Goal: Task Accomplishment & Management: Complete application form

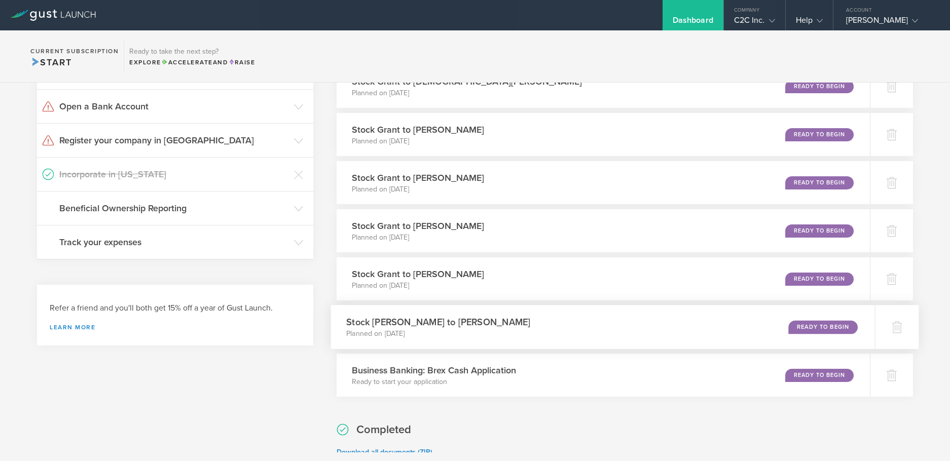
scroll to position [101, 0]
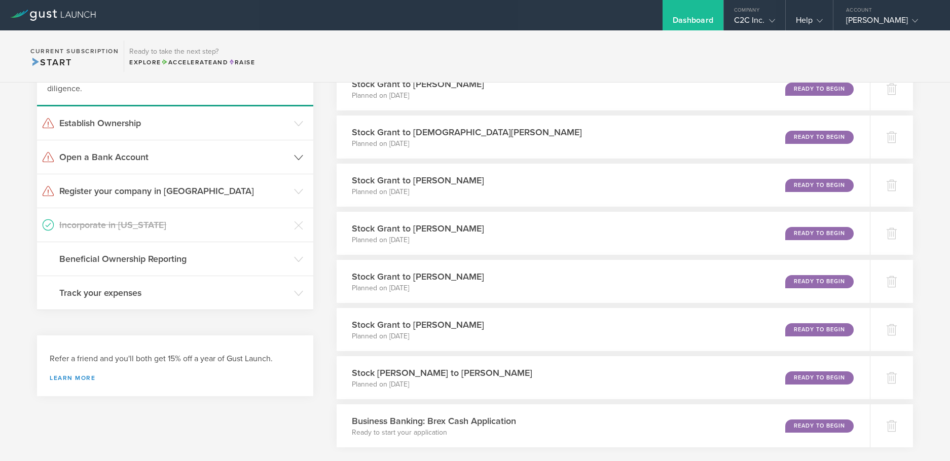
click at [130, 154] on h3 "Open a Bank Account" at bounding box center [174, 157] width 230 height 13
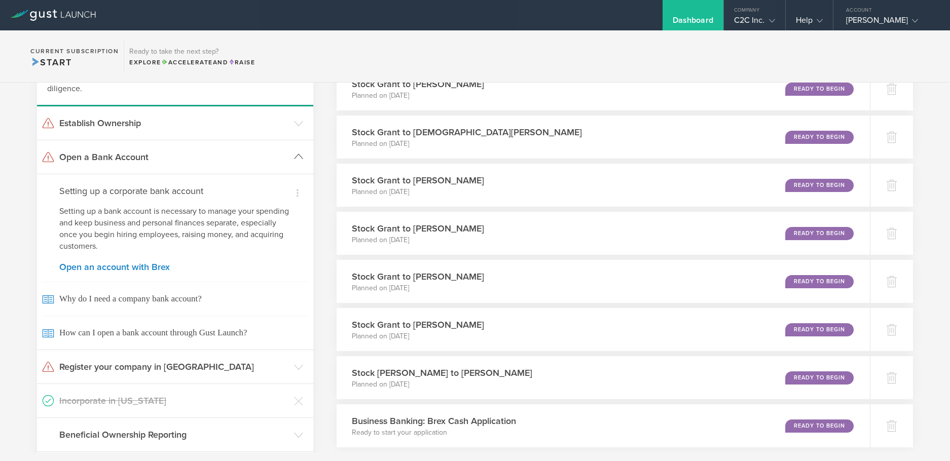
click at [127, 156] on h3 "Open a Bank Account" at bounding box center [174, 157] width 230 height 13
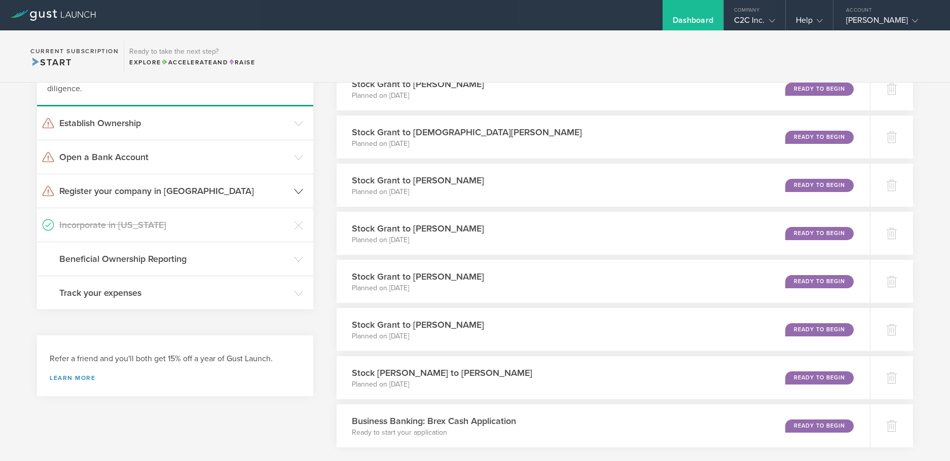
click at [168, 186] on h3 "Register your company in WY" at bounding box center [174, 190] width 230 height 13
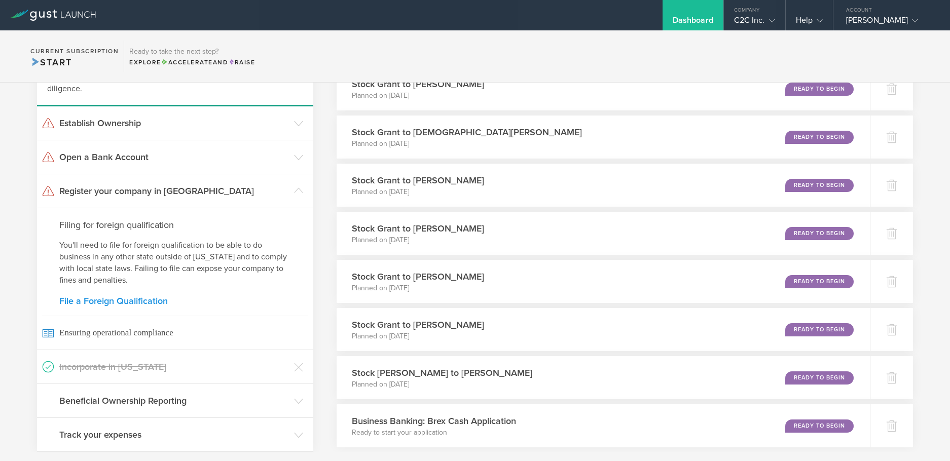
click at [143, 298] on link "File a Foreign Qualification" at bounding box center [175, 300] width 232 height 9
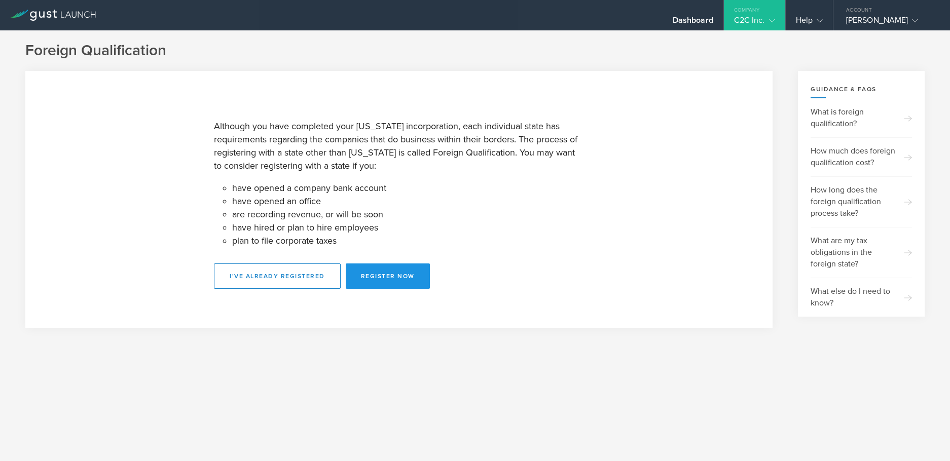
click at [401, 274] on button "Register Now" at bounding box center [388, 276] width 84 height 25
select select "WY"
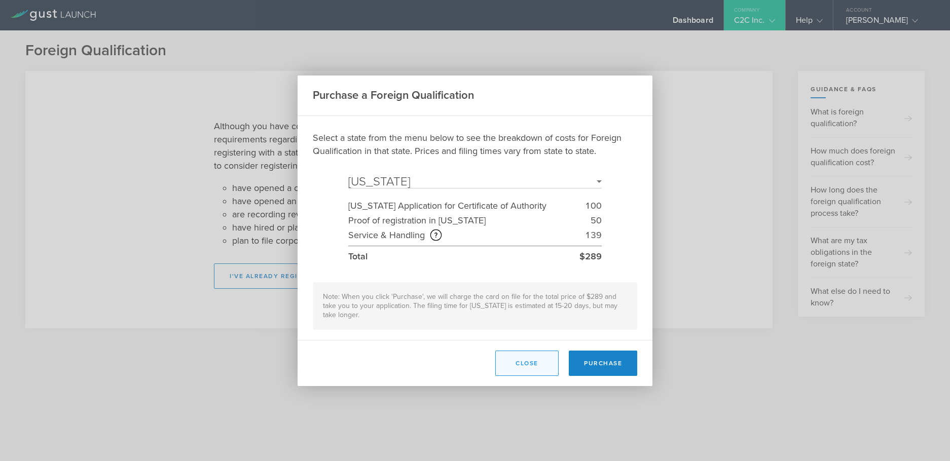
click at [534, 351] on button "Close" at bounding box center [526, 363] width 63 height 25
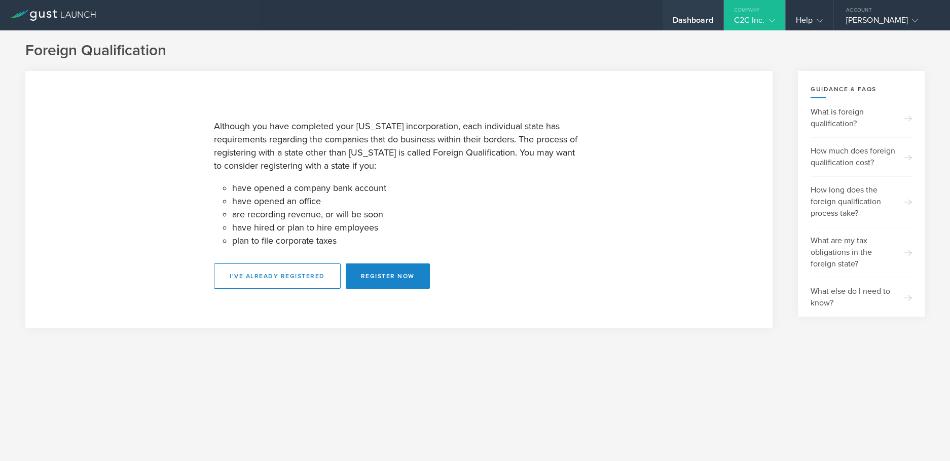
click at [676, 16] on div "Dashboard" at bounding box center [692, 22] width 41 height 15
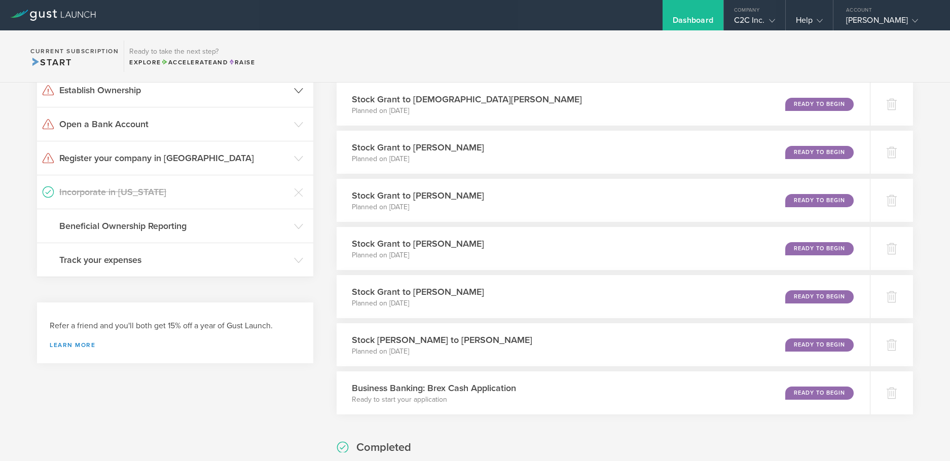
scroll to position [152, 0]
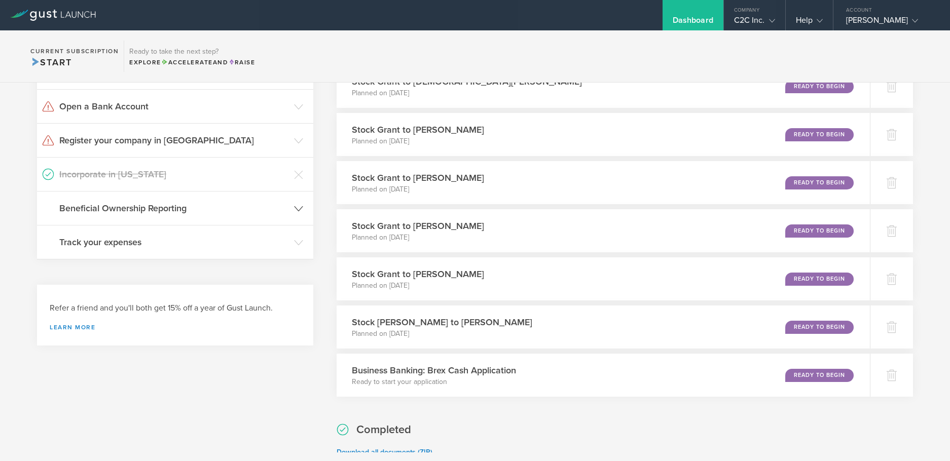
click at [182, 208] on h3 "Beneficial Ownership Reporting" at bounding box center [174, 208] width 230 height 13
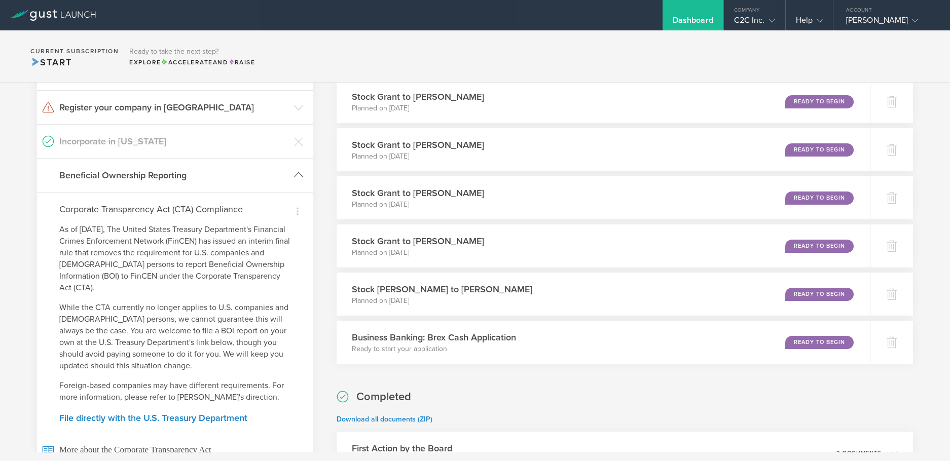
scroll to position [203, 0]
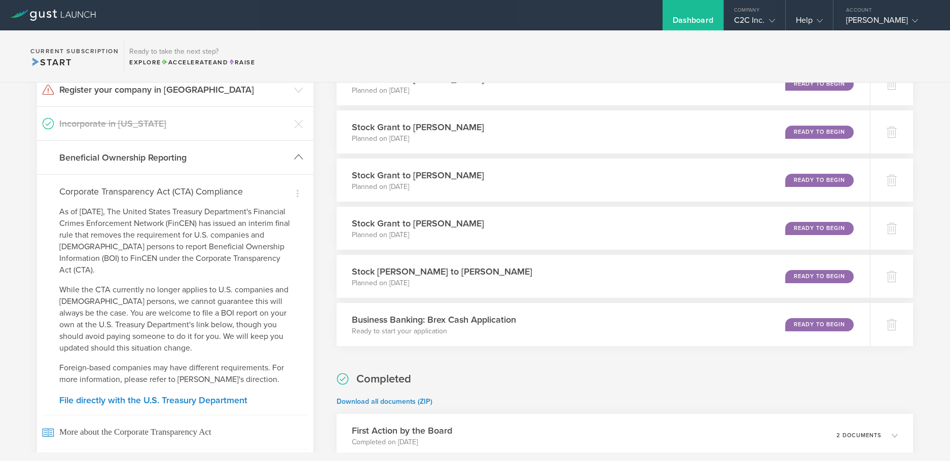
click at [165, 154] on h3 "Beneficial Ownership Reporting" at bounding box center [174, 157] width 230 height 13
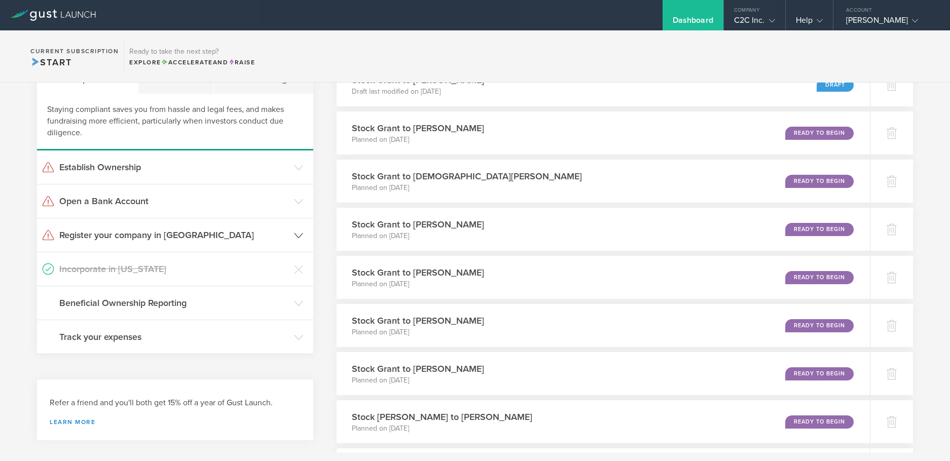
scroll to position [51, 0]
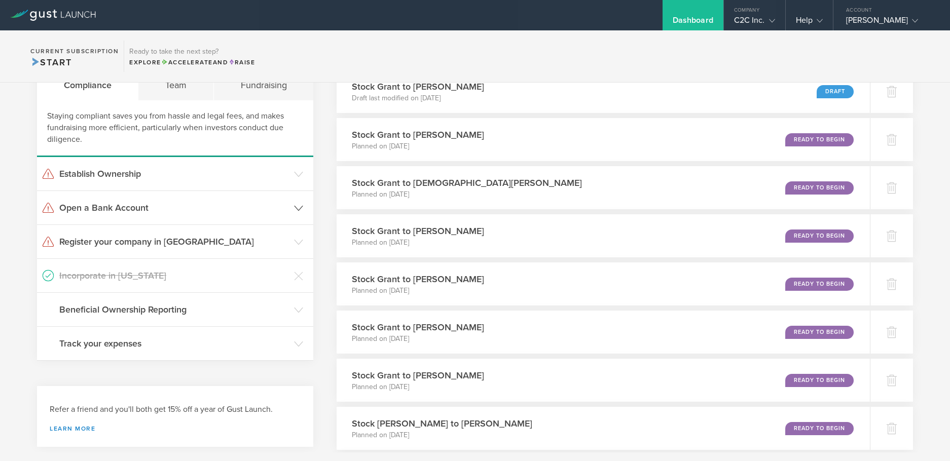
click at [294, 207] on icon at bounding box center [298, 208] width 9 height 9
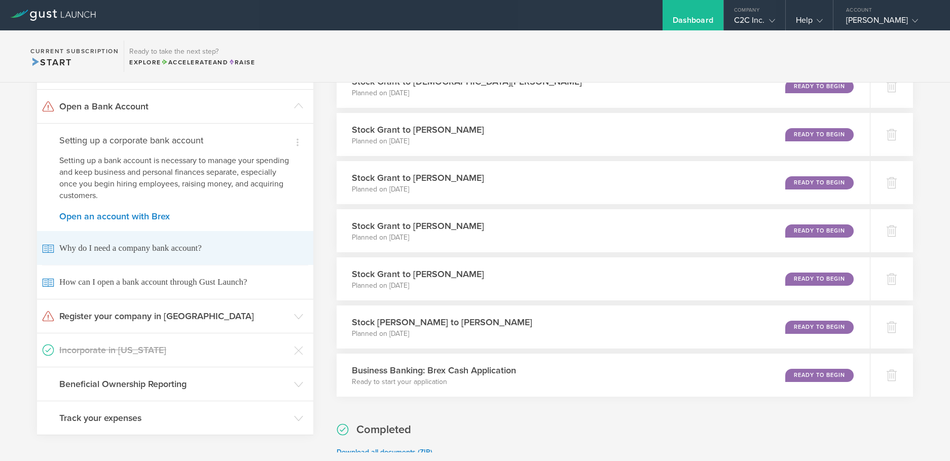
scroll to position [101, 0]
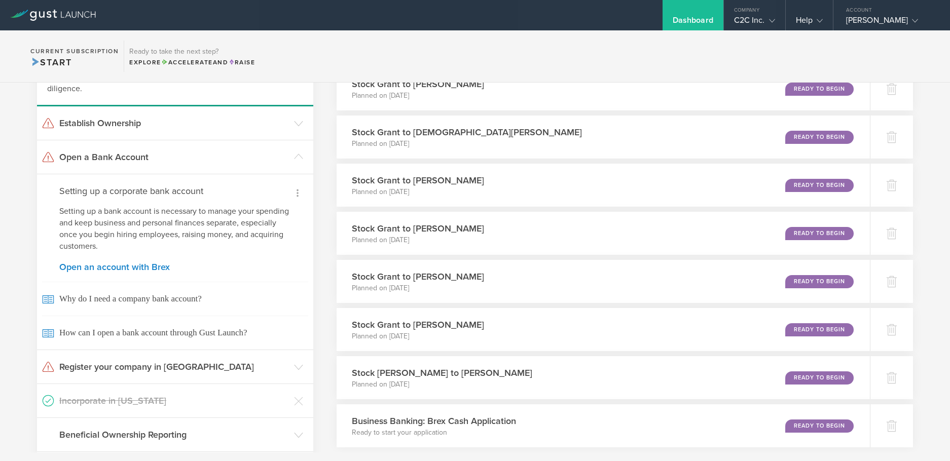
click at [292, 189] on icon at bounding box center [297, 193] width 12 height 12
click at [223, 212] on li "Dismiss I already have a bank account" at bounding box center [254, 218] width 105 height 28
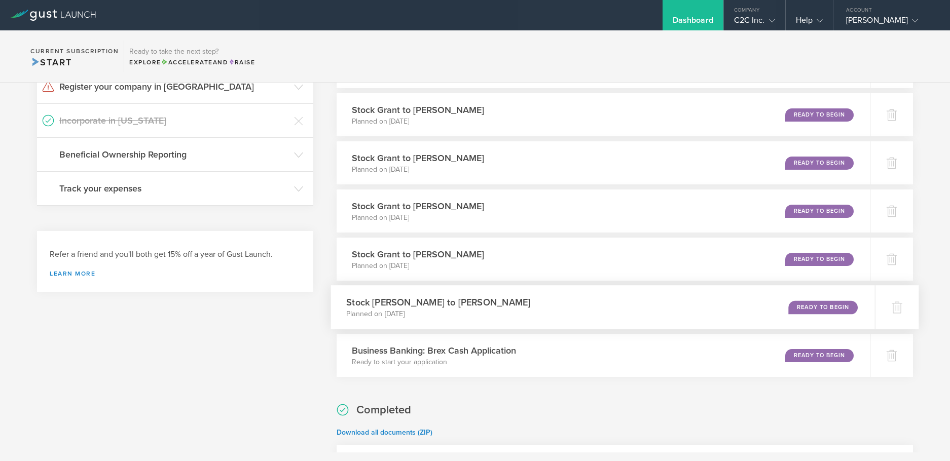
scroll to position [203, 0]
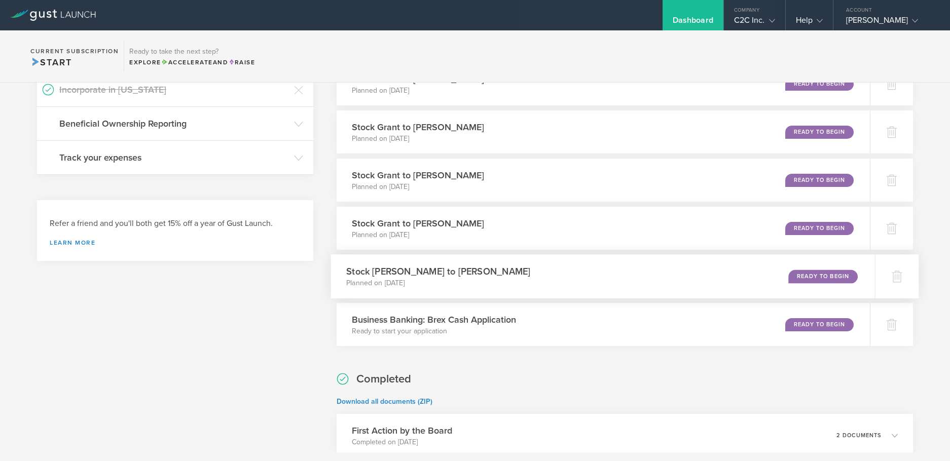
click at [818, 274] on div "Ready to Begin" at bounding box center [822, 277] width 69 height 14
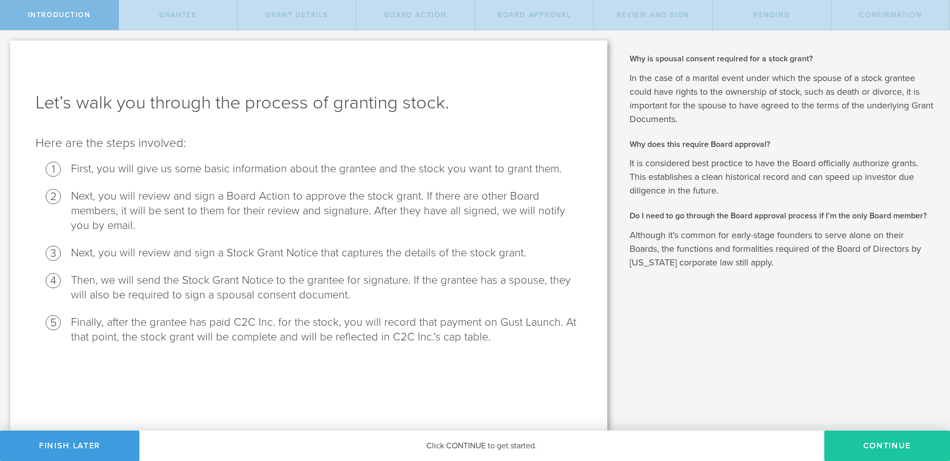
click at [886, 443] on button "Continue" at bounding box center [887, 446] width 126 height 30
radio input "true"
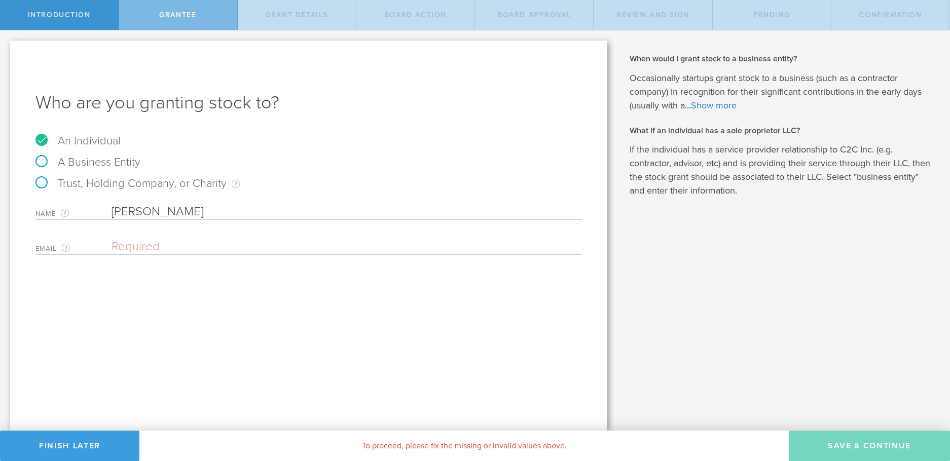
click at [42, 160] on label "A Business Entity" at bounding box center [87, 162] width 105 height 13
click at [7, 47] on input "A Business Entity" at bounding box center [3, 38] width 7 height 16
radio input "true"
click at [131, 210] on input "text" at bounding box center [346, 211] width 470 height 15
type input "MG Consulting LLC"
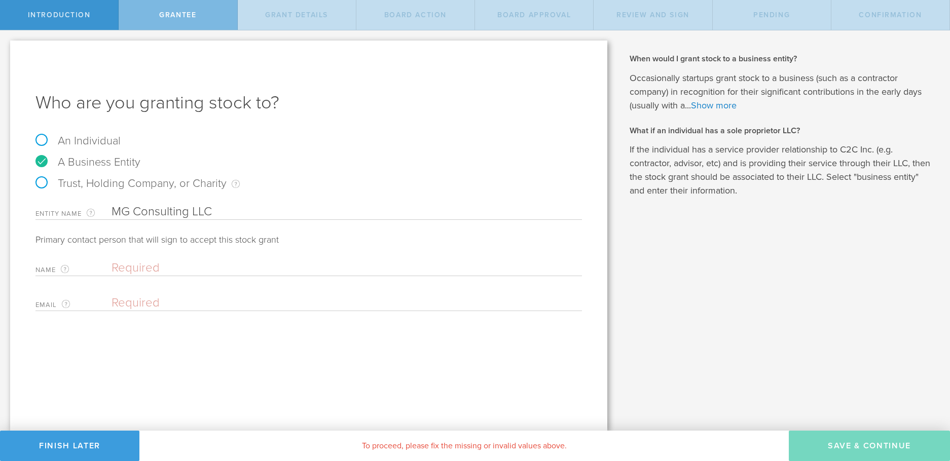
click at [140, 267] on input "text" at bounding box center [343, 267] width 465 height 15
type input "Frank Miller"
click at [133, 304] on input "email" at bounding box center [343, 302] width 465 height 15
paste input "fmiller@c-2clip.com"
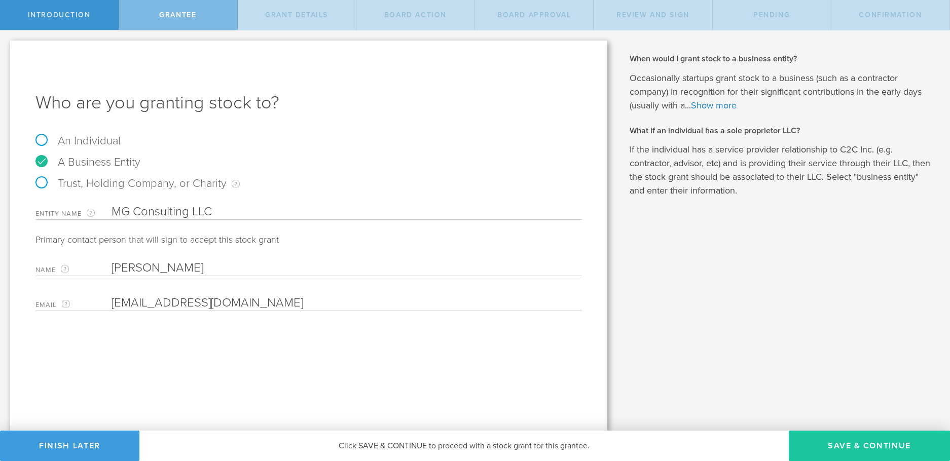
type input "fmiller@c-2clip.com"
click at [851, 443] on button "Save & Continue" at bounding box center [869, 446] width 161 height 30
type input "2,300,000"
type input "48"
type input "12"
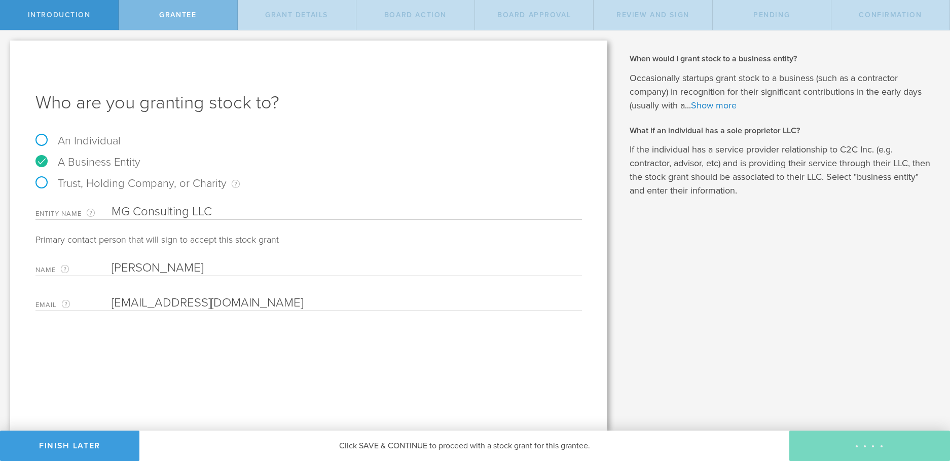
select select "none"
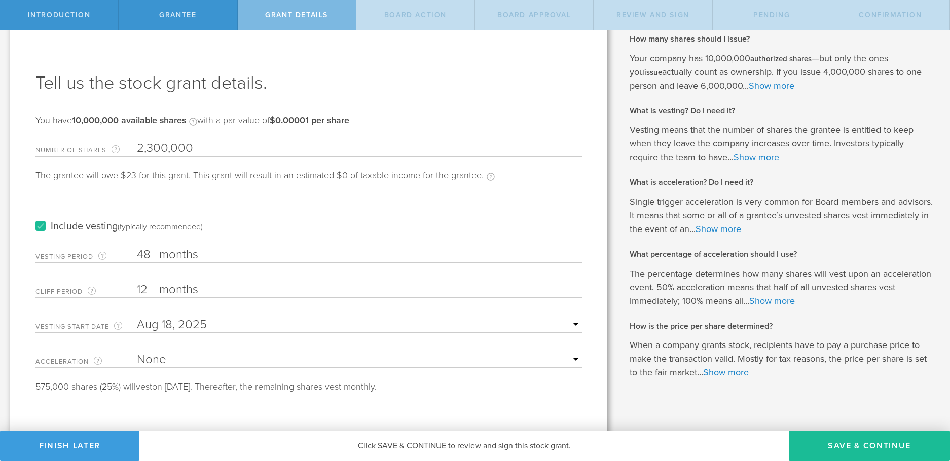
scroll to position [28, 0]
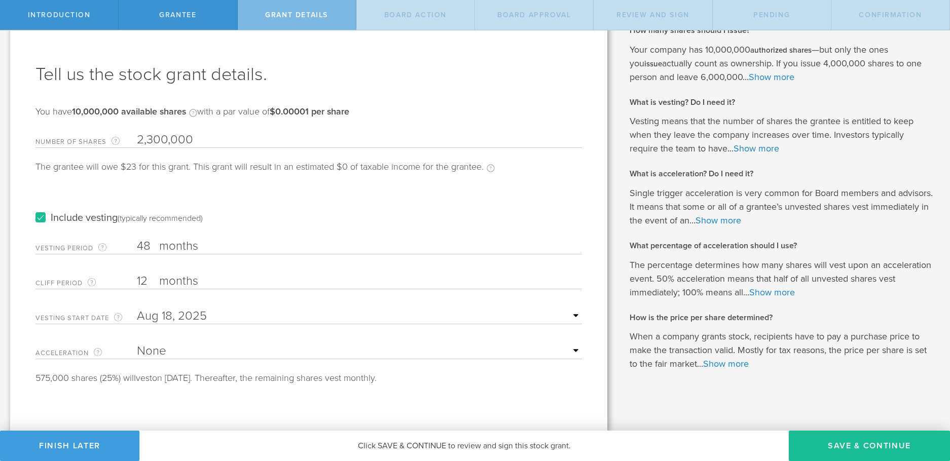
click at [41, 216] on label "Include vesting (typically recommended)" at bounding box center [118, 218] width 167 height 11
click at [0, 0] on input "Include vesting (typically recommended)" at bounding box center [0, 0] width 0 height 0
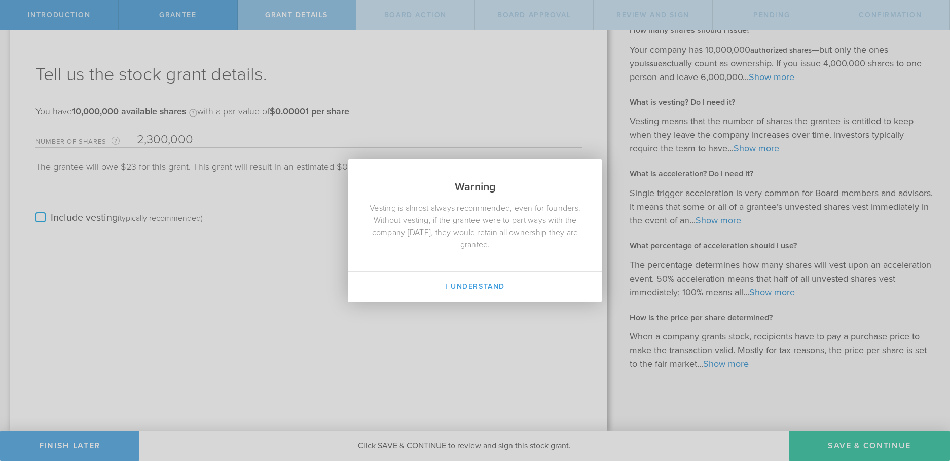
click at [42, 216] on div "Warning Vesting is almost always recommended, even for founders. Without vestin…" at bounding box center [475, 230] width 950 height 461
drag, startPoint x: 412, startPoint y: 166, endPoint x: 371, endPoint y: 213, distance: 62.6
type textarea "Warning V"
click at [371, 213] on div "Warning Vesting is almost always recommended, even for founders. Without vestin…" at bounding box center [474, 230] width 253 height 143
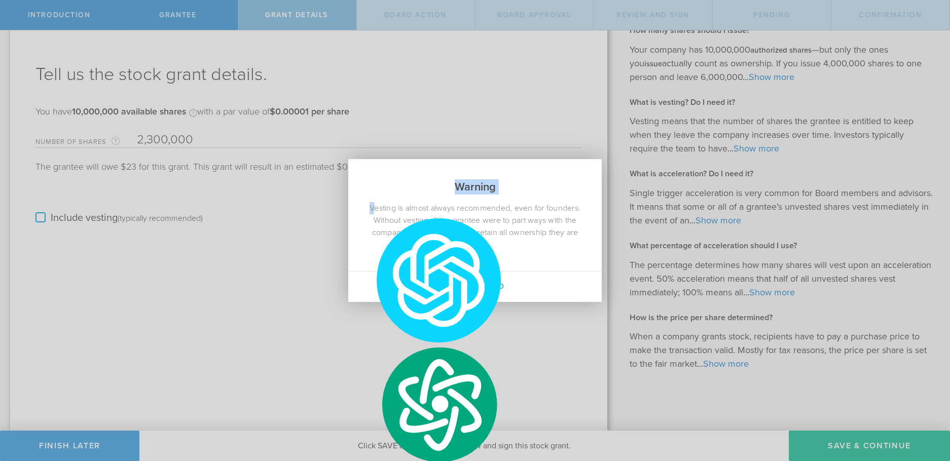
click at [413, 173] on h2 "Warning" at bounding box center [474, 180] width 253 height 43
drag, startPoint x: 431, startPoint y: 164, endPoint x: 462, endPoint y: 162, distance: 31.0
click at [432, 164] on h2 "Warning" at bounding box center [474, 180] width 253 height 43
click at [535, 174] on h2 "Warning" at bounding box center [474, 180] width 253 height 43
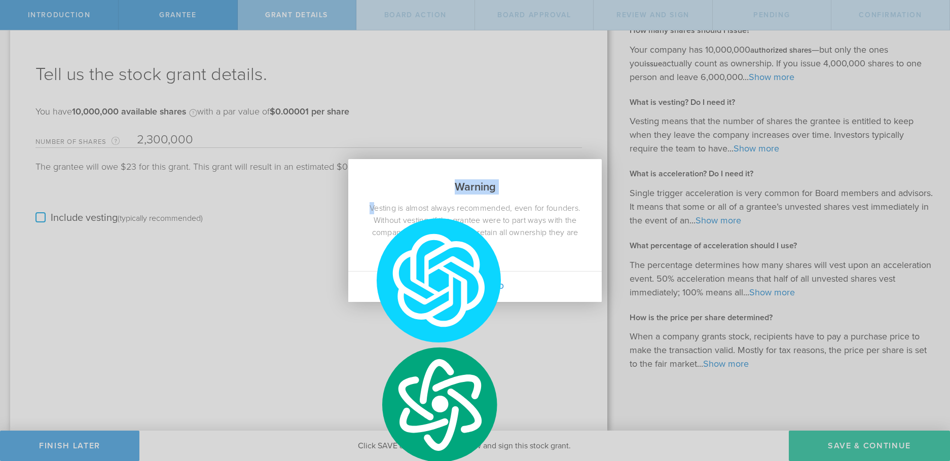
click at [537, 174] on h2 "Warning" at bounding box center [474, 180] width 253 height 43
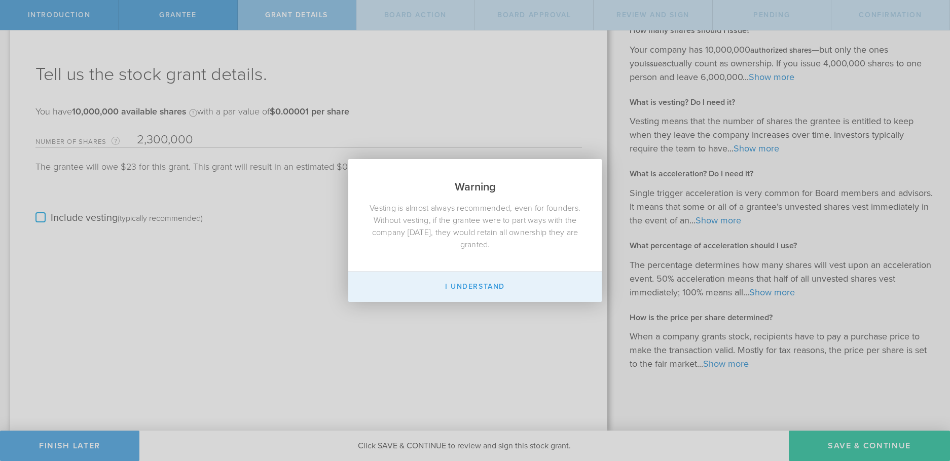
click at [478, 284] on button "I Understand" at bounding box center [474, 287] width 253 height 30
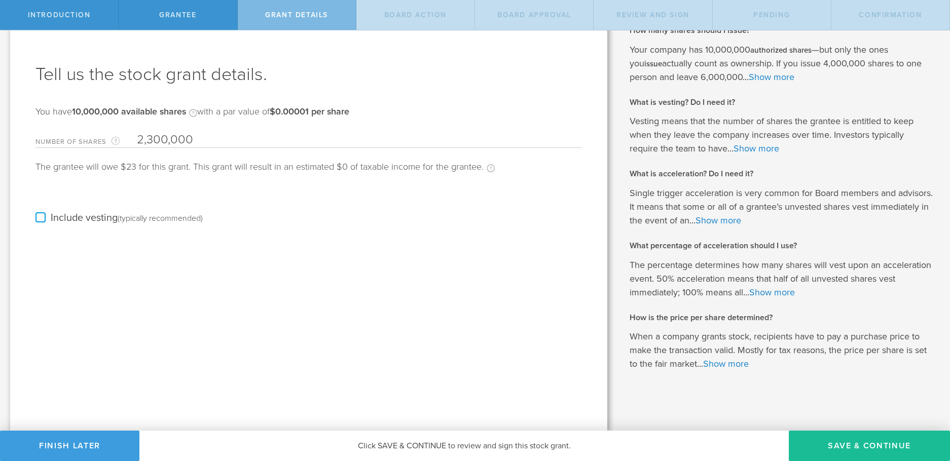
click at [43, 216] on label "Include vesting (typically recommended)" at bounding box center [118, 218] width 167 height 11
click at [0, 0] on input "Include vesting (typically recommended)" at bounding box center [0, 0] width 0 height 0
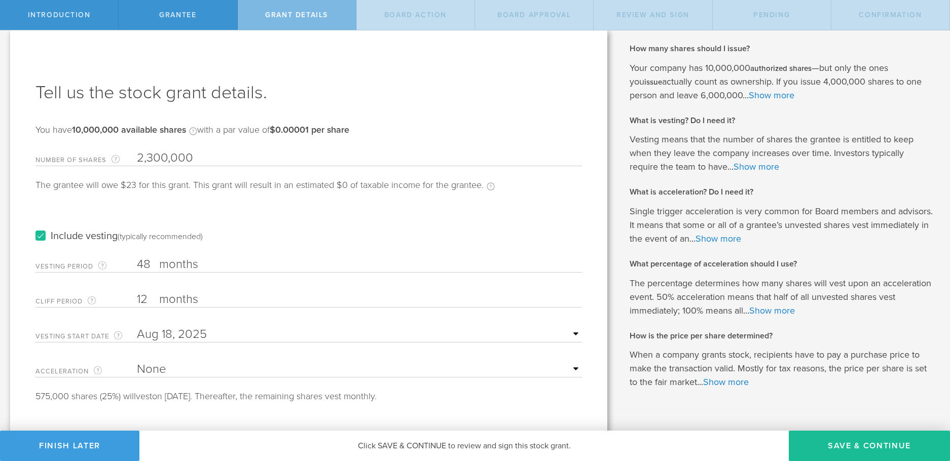
scroll to position [0, 0]
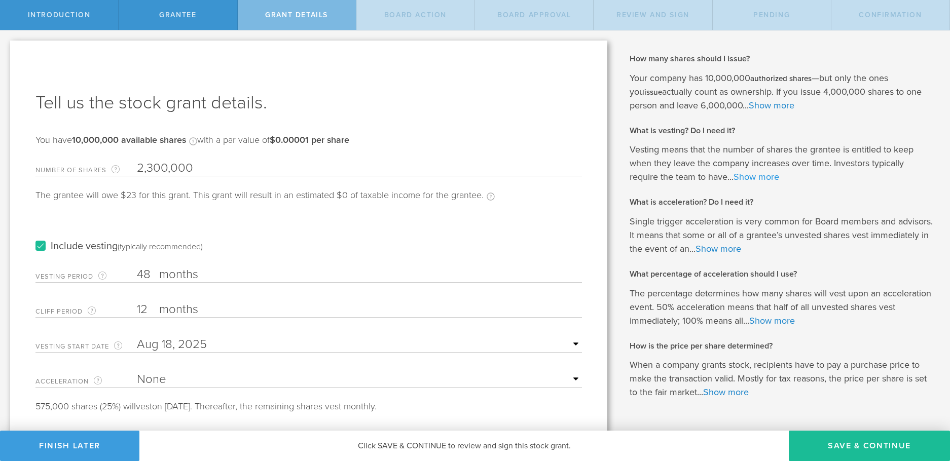
click at [762, 174] on link "Show more" at bounding box center [756, 176] width 46 height 11
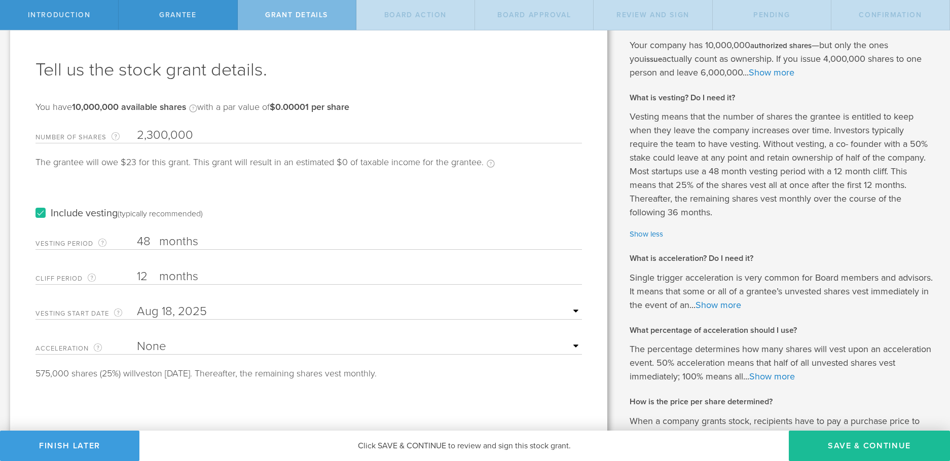
scroll to position [51, 0]
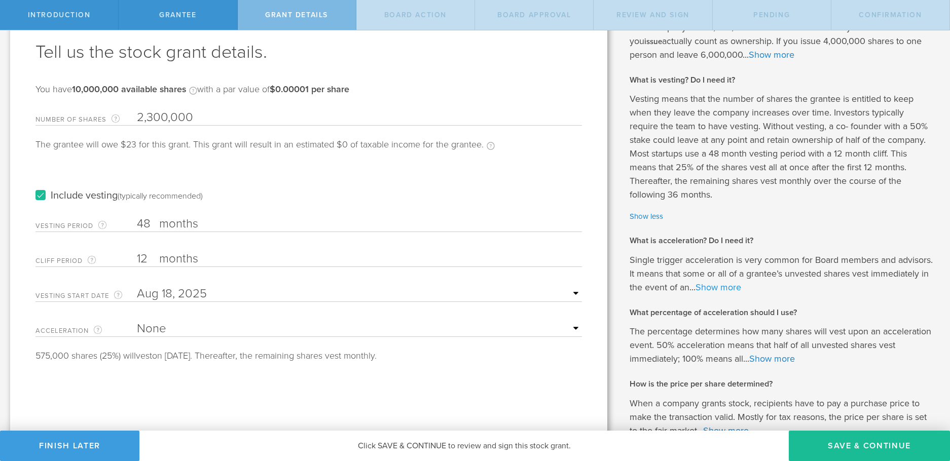
click at [741, 284] on link "Show more" at bounding box center [718, 287] width 46 height 11
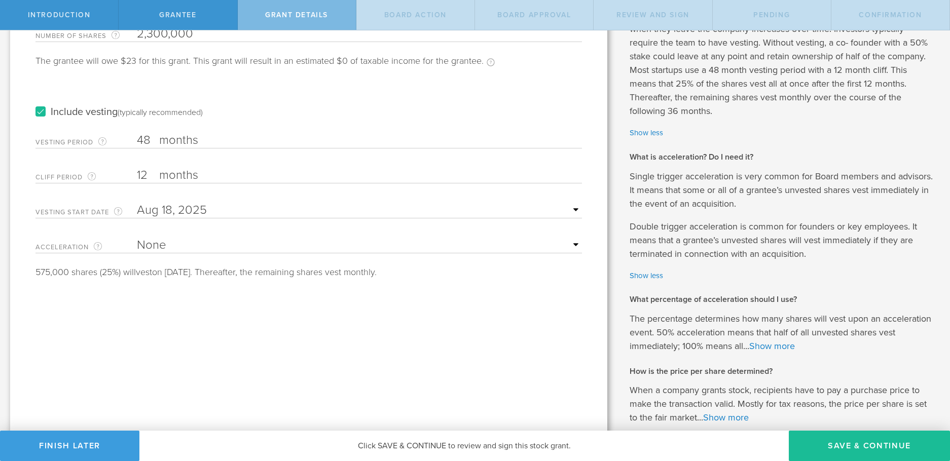
scroll to position [152, 0]
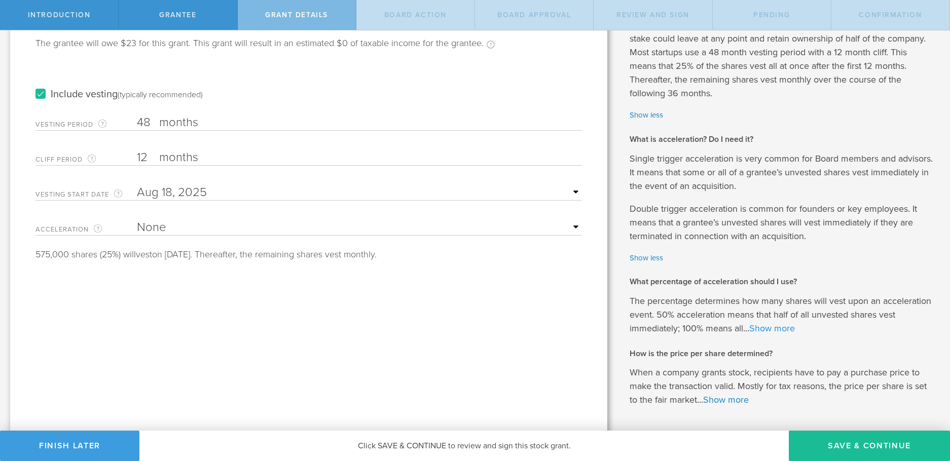
click at [795, 327] on link "Show more" at bounding box center [772, 328] width 46 height 11
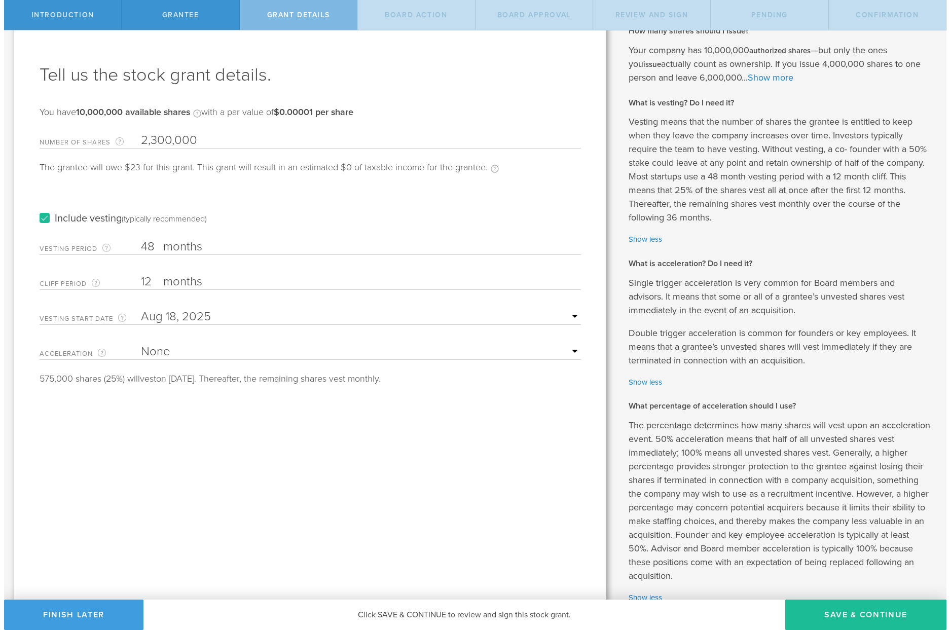
scroll to position [0, 0]
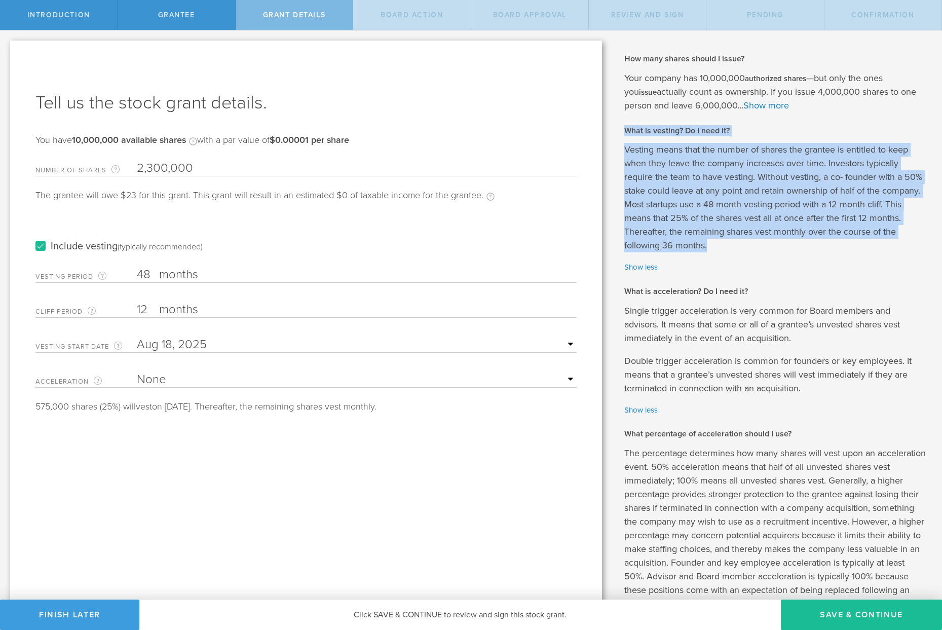
drag, startPoint x: 619, startPoint y: 128, endPoint x: 707, endPoint y: 243, distance: 144.9
click at [707, 243] on div "Why is spousal consent required for a stock grant? In the case of a marital eve…" at bounding box center [777, 396] width 330 height 732
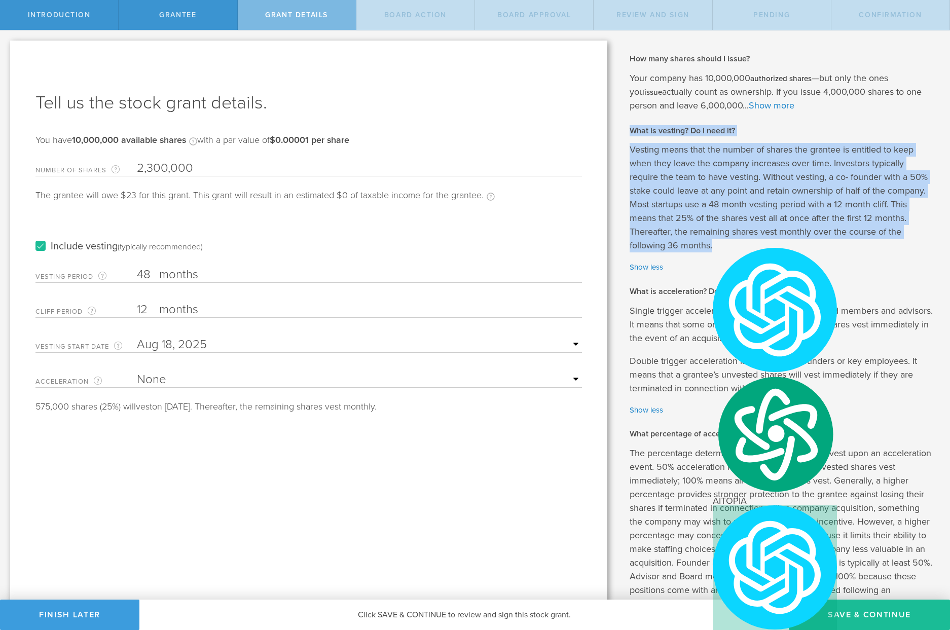
copy div "What is vesting? Do I need it? Vesting means that the number of shares the gran…"
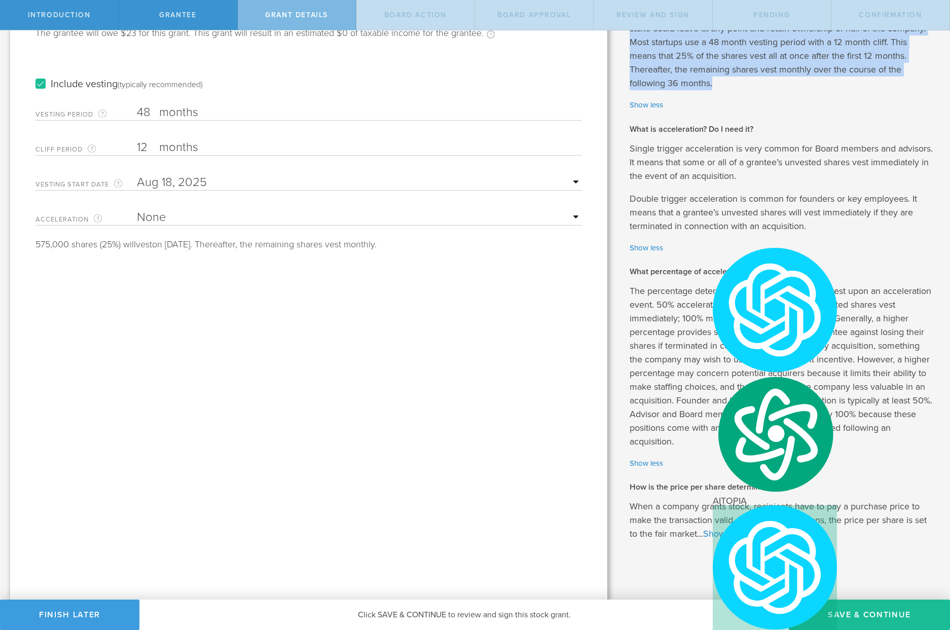
scroll to position [163, 0]
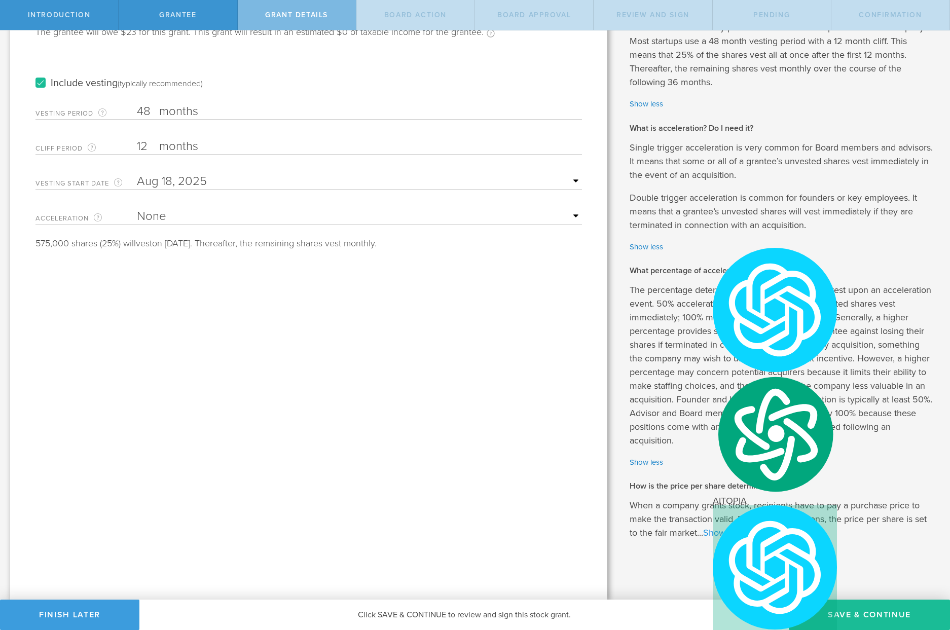
click at [715, 461] on link "Show more" at bounding box center [726, 532] width 46 height 11
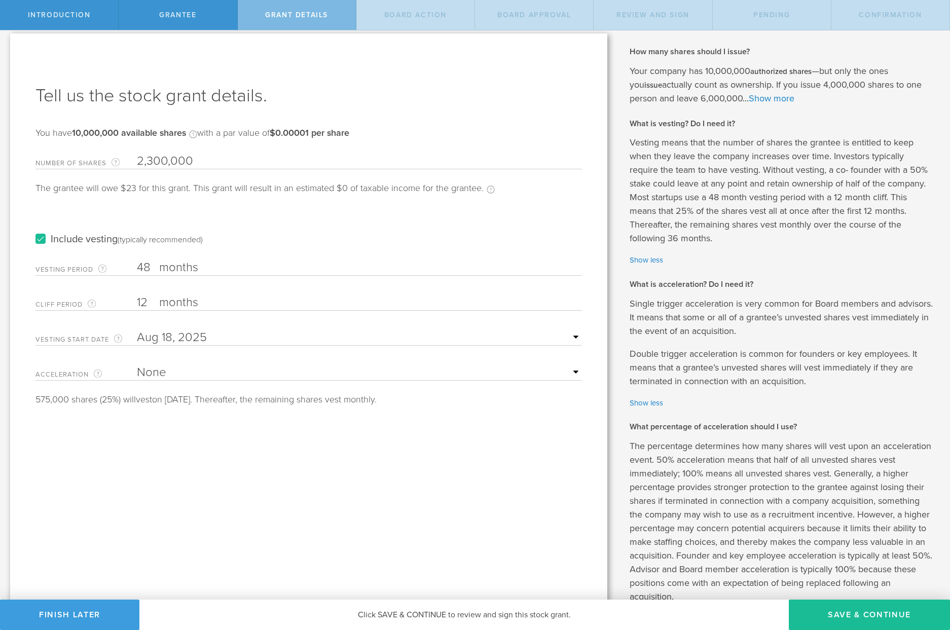
scroll to position [0, 0]
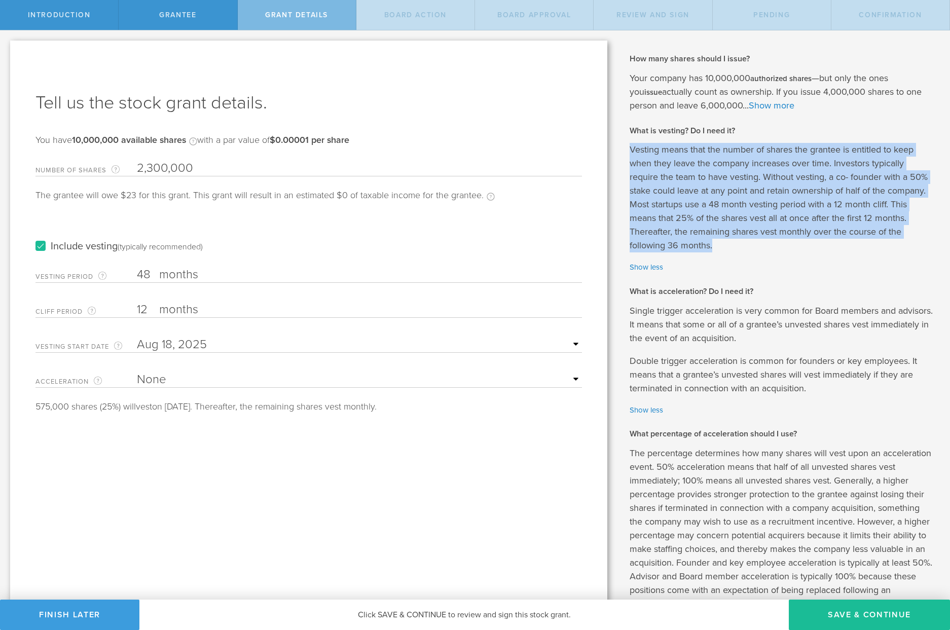
drag, startPoint x: 624, startPoint y: 148, endPoint x: 711, endPoint y: 251, distance: 133.8
click at [711, 251] on p "Vesting means that the number of shares the grantee is entitled to keep when th…" at bounding box center [781, 197] width 305 height 109
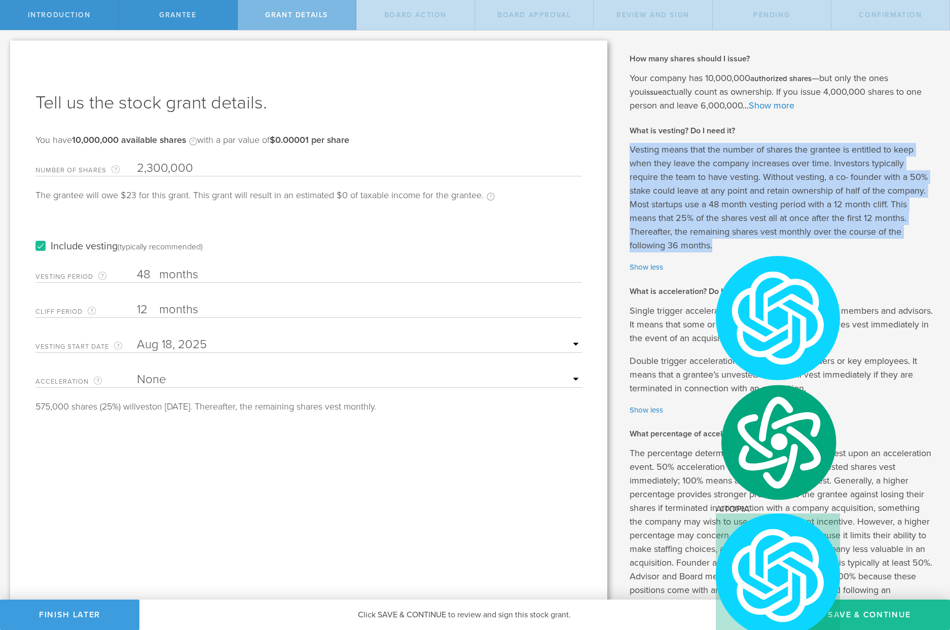
copy p "Vesting means that the number of shares the grantee is entitled to keep when th…"
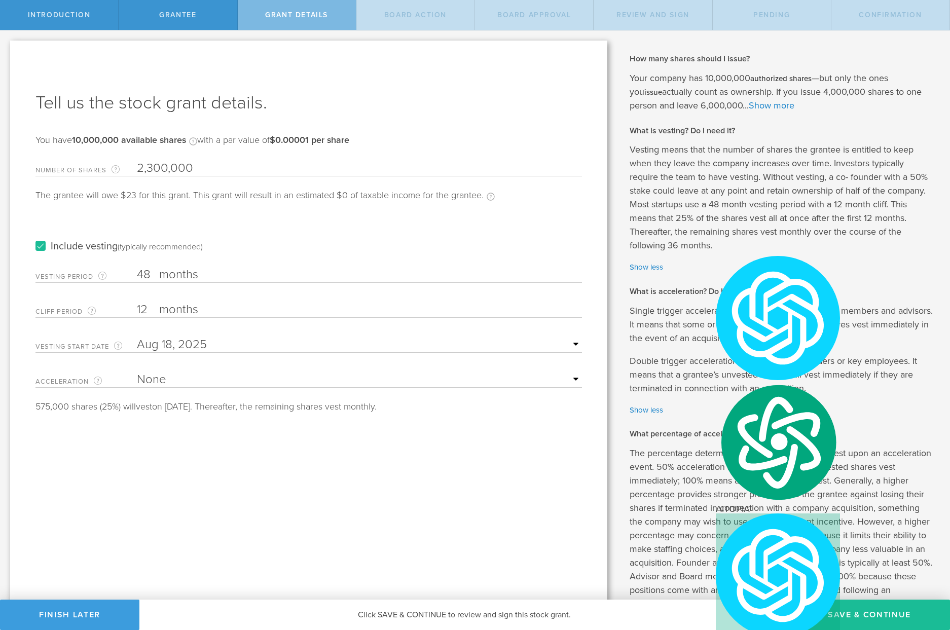
click at [570, 344] on input "text" at bounding box center [359, 344] width 445 height 15
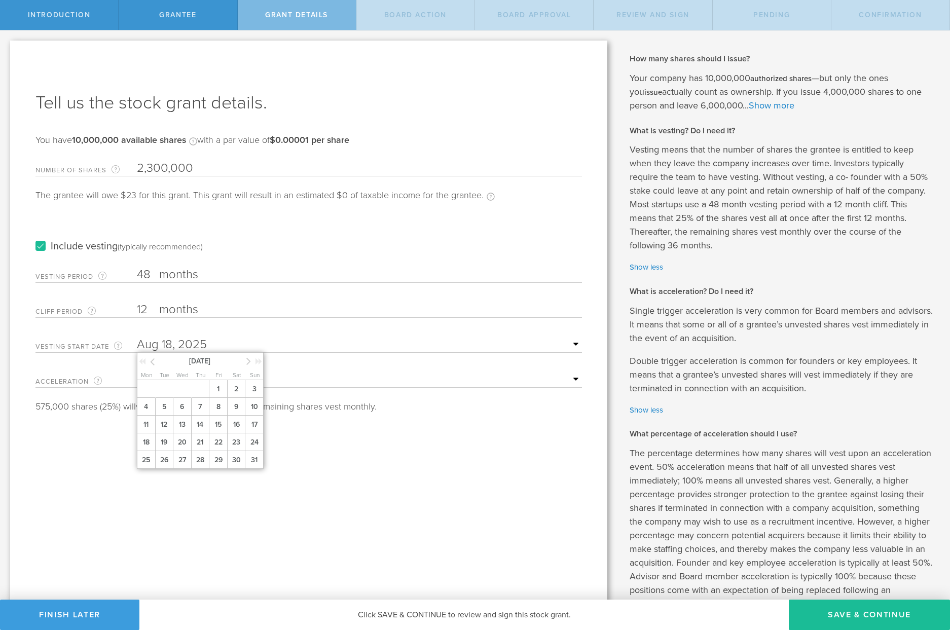
click at [570, 344] on input "text" at bounding box center [359, 344] width 445 height 15
click at [473, 461] on div "Tell us the stock grant details. You have 10,000,000 available shares Available…" at bounding box center [308, 476] width 597 height 870
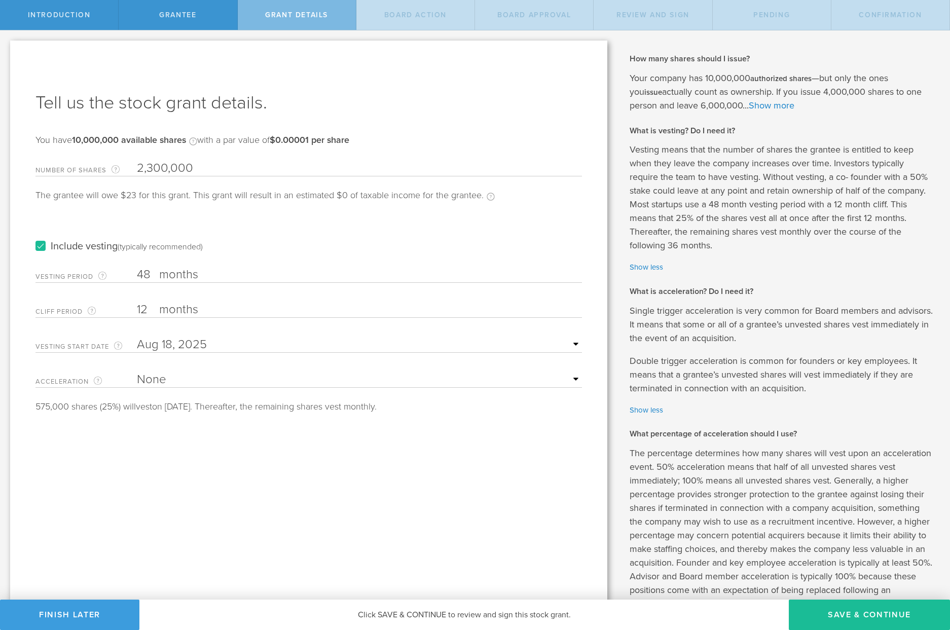
click at [172, 271] on label "months" at bounding box center [209, 275] width 101 height 17
click at [172, 271] on input "48" at bounding box center [359, 274] width 445 height 15
click at [200, 275] on label "months" at bounding box center [209, 275] width 101 height 17
click at [200, 275] on input "48" at bounding box center [359, 274] width 445 height 15
drag, startPoint x: 151, startPoint y: 273, endPoint x: 138, endPoint y: 273, distance: 12.7
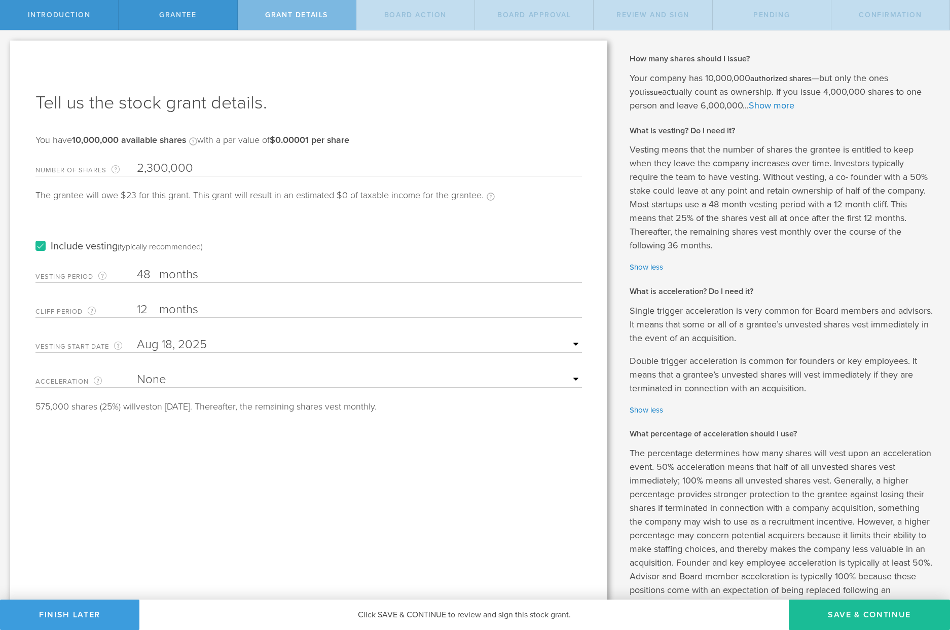
click at [138, 273] on input "48" at bounding box center [359, 274] width 445 height 15
type input "36"
click at [146, 306] on input "12" at bounding box center [359, 309] width 445 height 15
type input "1"
click at [142, 461] on div "Tell us the stock grant details. You have 10,000,000 available shares Available…" at bounding box center [308, 476] width 597 height 870
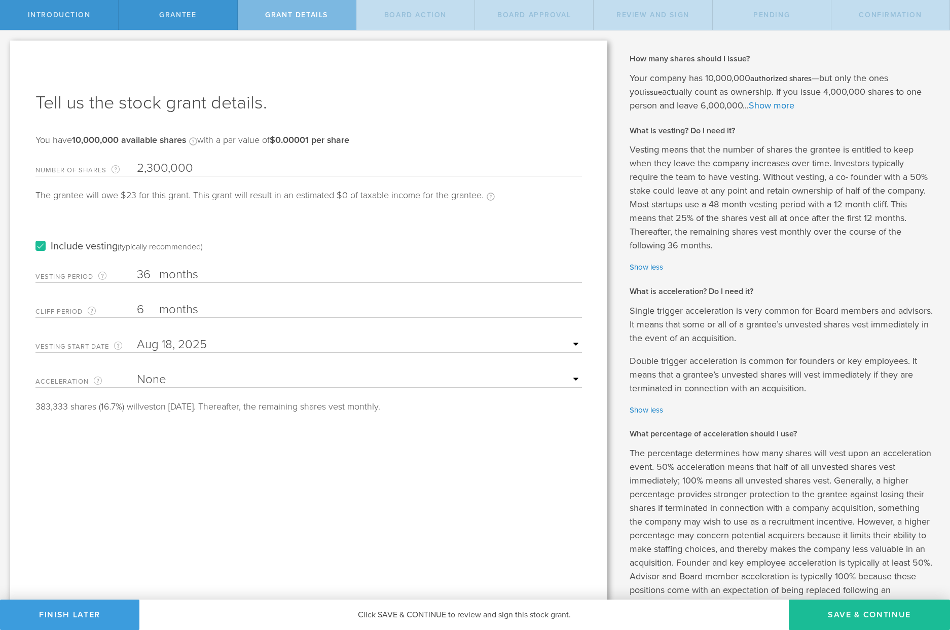
click at [142, 310] on input "6" at bounding box center [359, 309] width 445 height 15
click at [138, 308] on input "6" at bounding box center [359, 309] width 445 height 15
click at [138, 307] on input "6" at bounding box center [359, 309] width 445 height 15
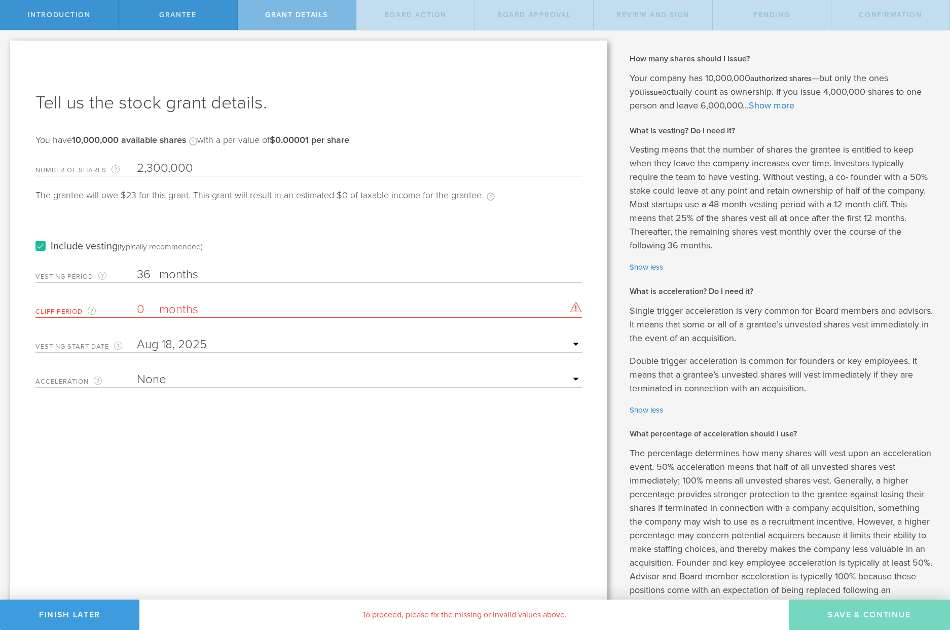
type input "0"
click at [137, 447] on div "Tell us the stock grant details. You have 10,000,000 available shares Available…" at bounding box center [308, 476] width 597 height 870
click at [144, 311] on input "0" at bounding box center [359, 309] width 445 height 15
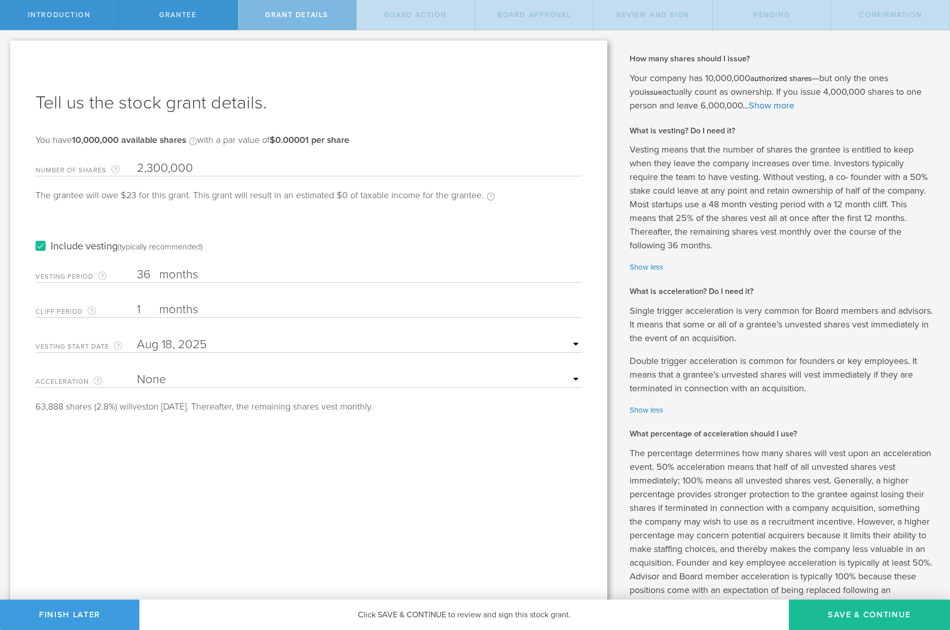
type input "1"
click at [150, 442] on div "Tell us the stock grant details. You have 10,000,000 available shares Available…" at bounding box center [308, 476] width 597 height 870
click at [144, 271] on input "36" at bounding box center [359, 274] width 445 height 15
type input "3"
type input "48"
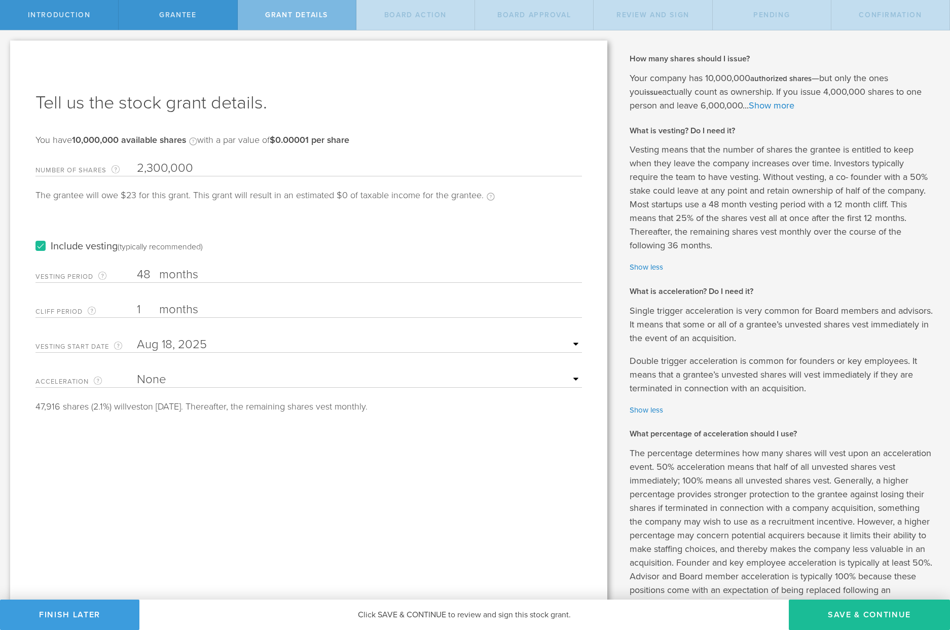
click at [175, 455] on div "Tell us the stock grant details. You have 10,000,000 available shares Available…" at bounding box center [308, 476] width 597 height 870
click at [140, 306] on div "Cliff Period The initial waiting period before the first set of shares vests. T…" at bounding box center [308, 307] width 546 height 21
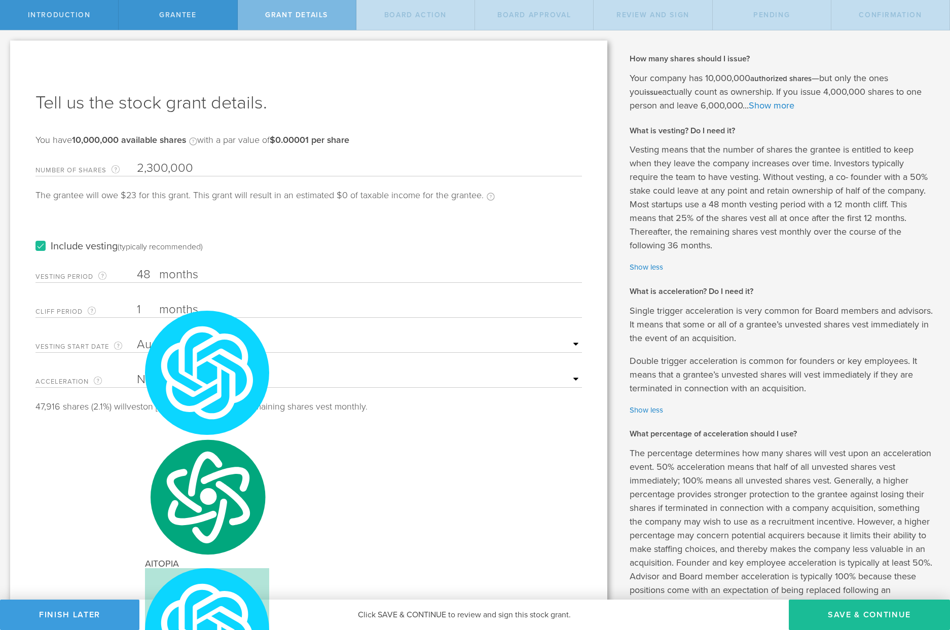
click at [138, 310] on input "1" at bounding box center [359, 309] width 445 height 15
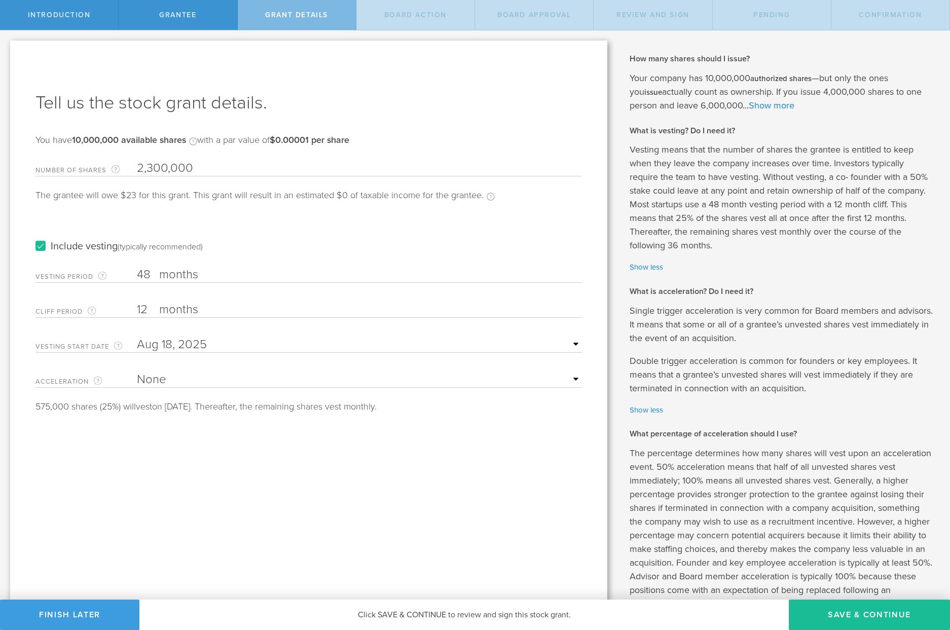
type input "1"
drag, startPoint x: 142, startPoint y: 309, endPoint x: 134, endPoint y: 307, distance: 7.9
click at [134, 307] on div "Cliff Period The initial waiting period before the first set of shares vests. T…" at bounding box center [308, 307] width 546 height 21
type input "5"
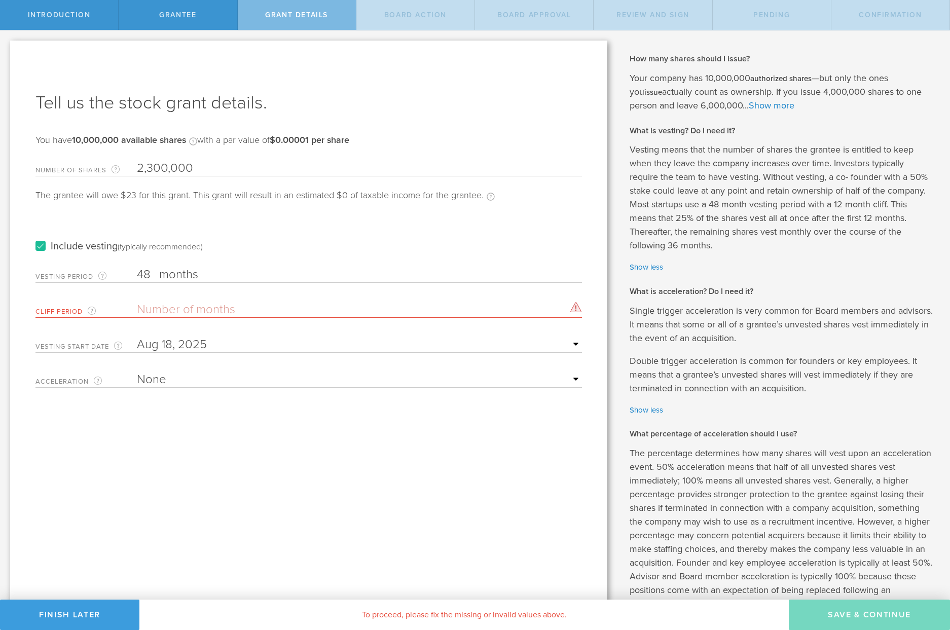
type input "0"
type input "1"
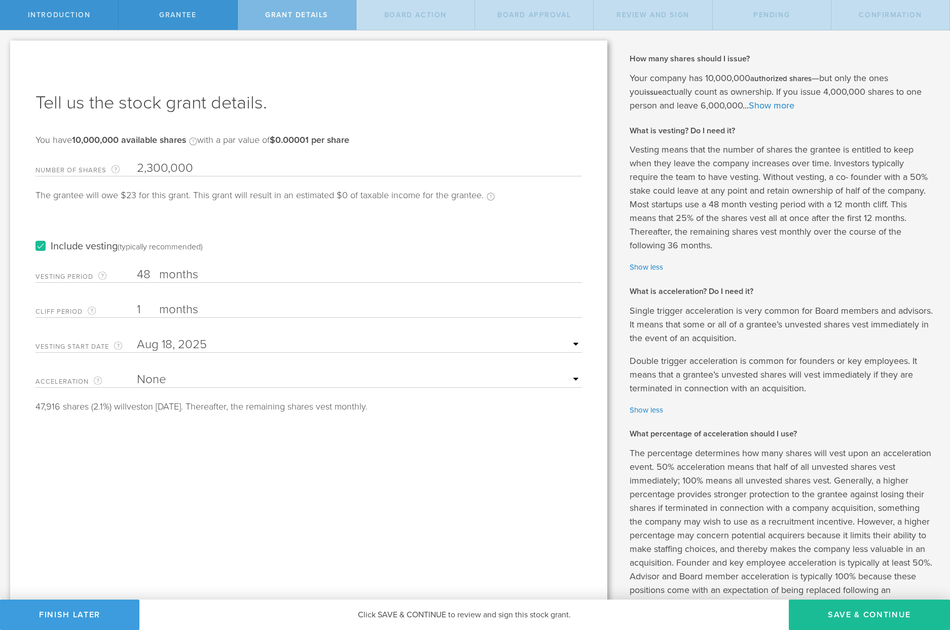
click at [570, 377] on select "None Single Trigger Double Trigger" at bounding box center [359, 379] width 445 height 15
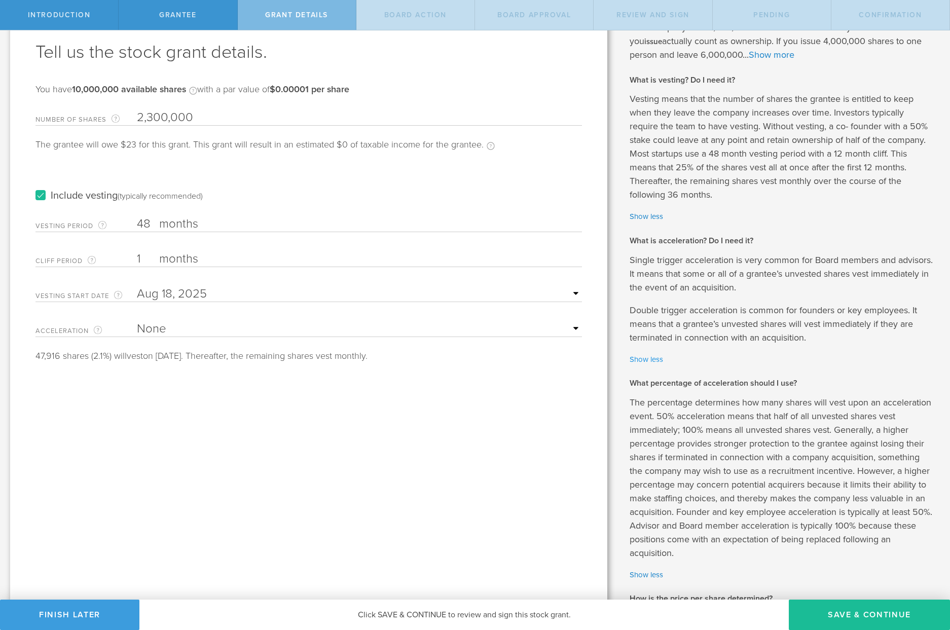
scroll to position [101, 0]
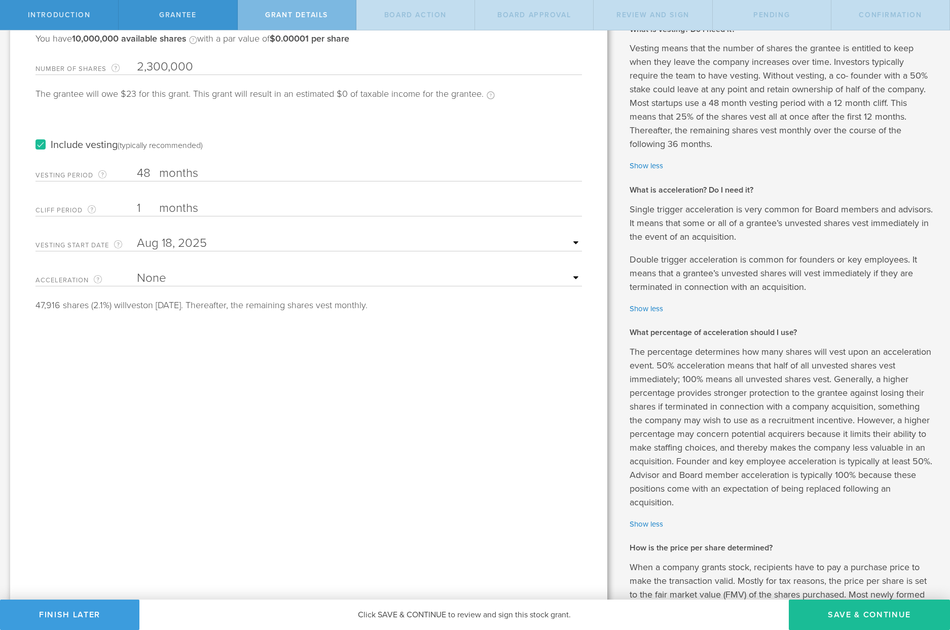
click at [570, 276] on select "None Single Trigger Double Trigger" at bounding box center [359, 278] width 445 height 15
click at [137, 271] on select "None Single Trigger Double Trigger" at bounding box center [359, 278] width 445 height 15
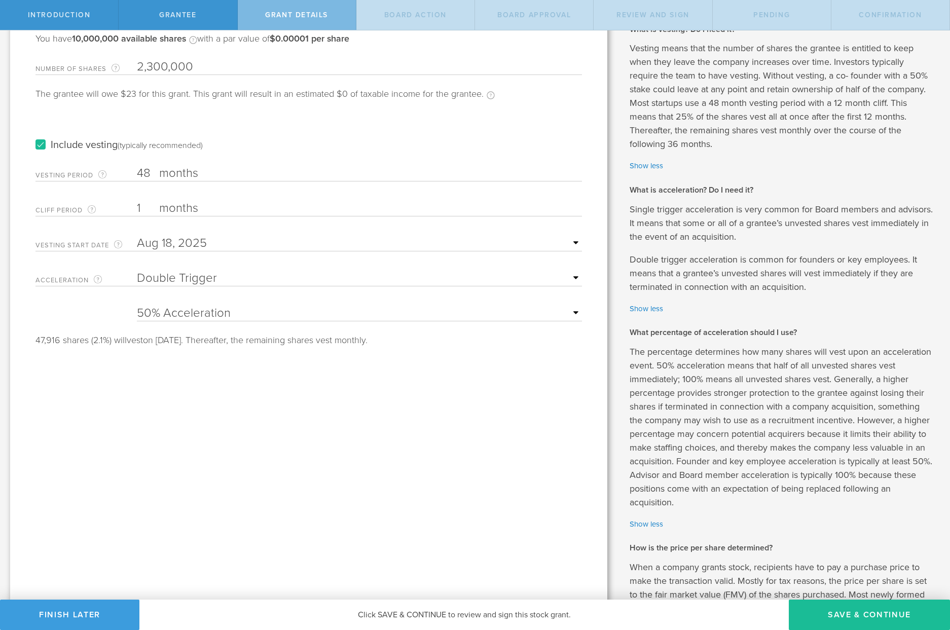
scroll to position [51, 0]
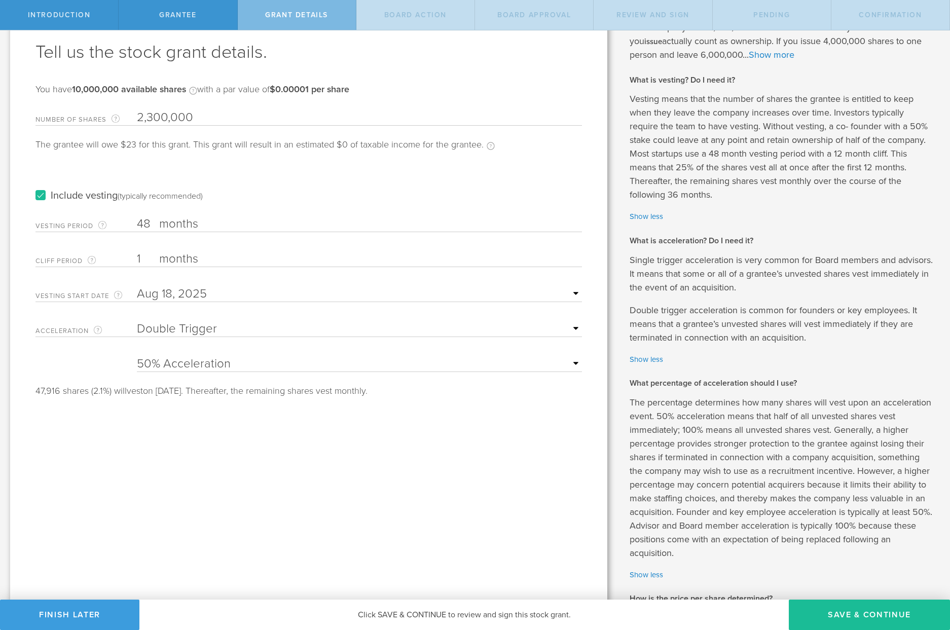
click at [568, 326] on select "None Single Trigger Double Trigger" at bounding box center [359, 328] width 445 height 15
click at [137, 321] on select "None Single Trigger Double Trigger" at bounding box center [359, 328] width 445 height 15
click at [521, 349] on form "Number of Shares The total amount of stock the company is granting to this reci…" at bounding box center [308, 250] width 546 height 290
click at [572, 326] on select "None Single Trigger Double Trigger" at bounding box center [359, 328] width 445 height 15
select select "none"
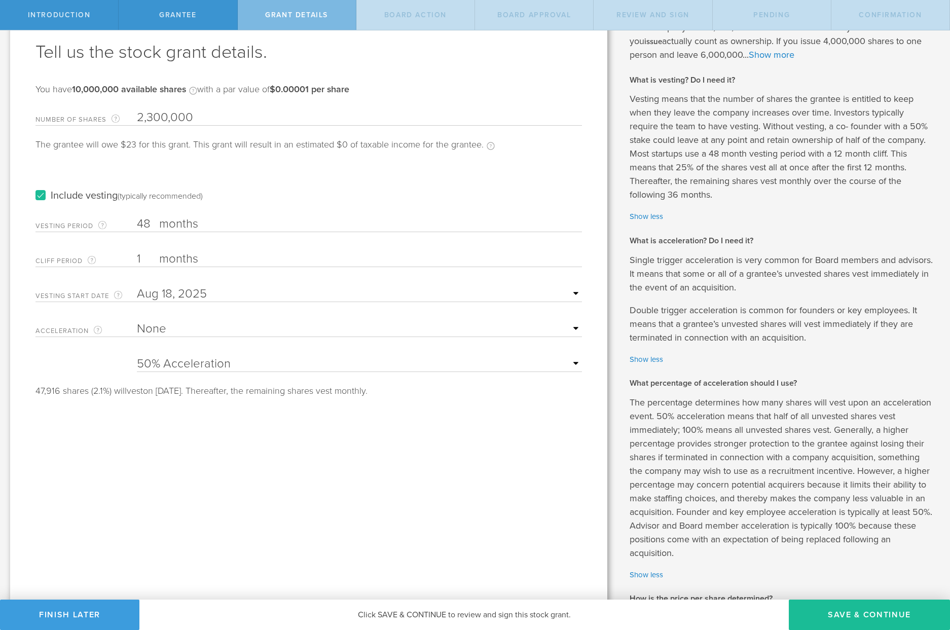
click at [137, 321] on select "None Single Trigger Double Trigger" at bounding box center [359, 328] width 445 height 15
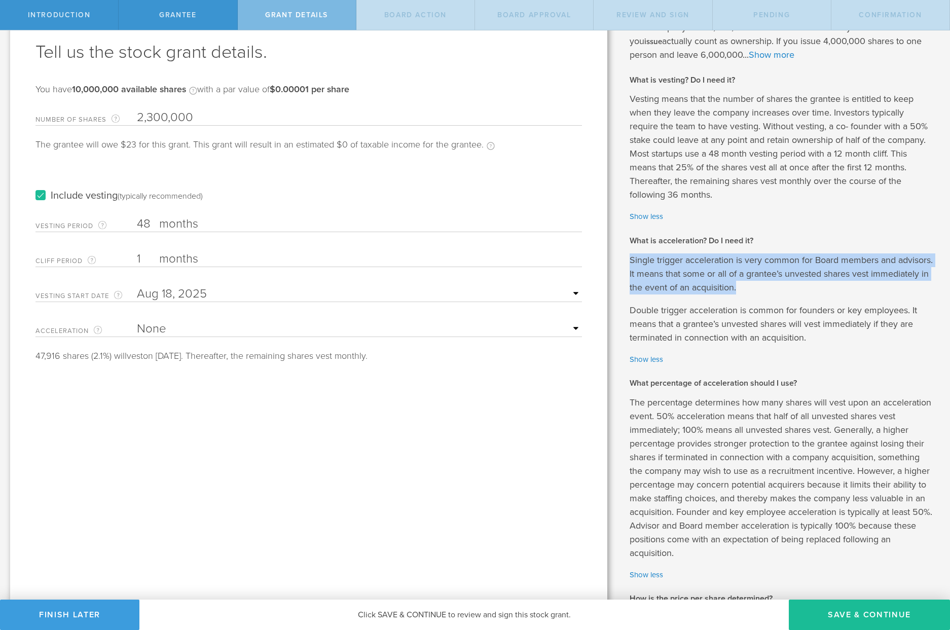
drag, startPoint x: 625, startPoint y: 259, endPoint x: 792, endPoint y: 289, distance: 169.9
click at [792, 289] on p "Single trigger acceleration is very common for Board members and advisors. It m…" at bounding box center [781, 273] width 305 height 41
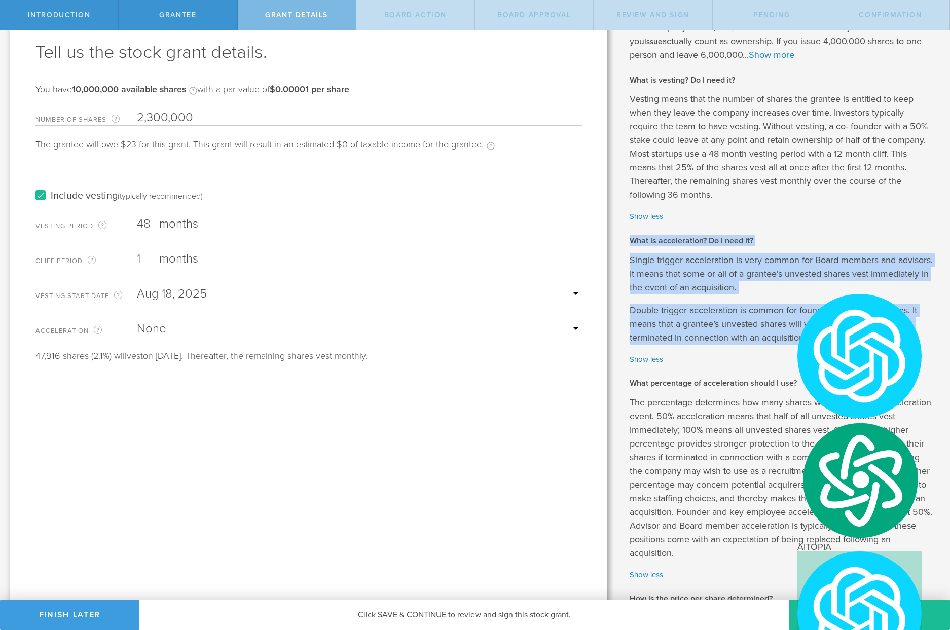
drag, startPoint x: 624, startPoint y: 238, endPoint x: 811, endPoint y: 341, distance: 213.4
click at [811, 341] on div "Why is spousal consent required for a stock grant? In the case of a marital eve…" at bounding box center [783, 420] width 332 height 880
copy div "What is acceleration? Do I need it? Single trigger acceleration is very common …"
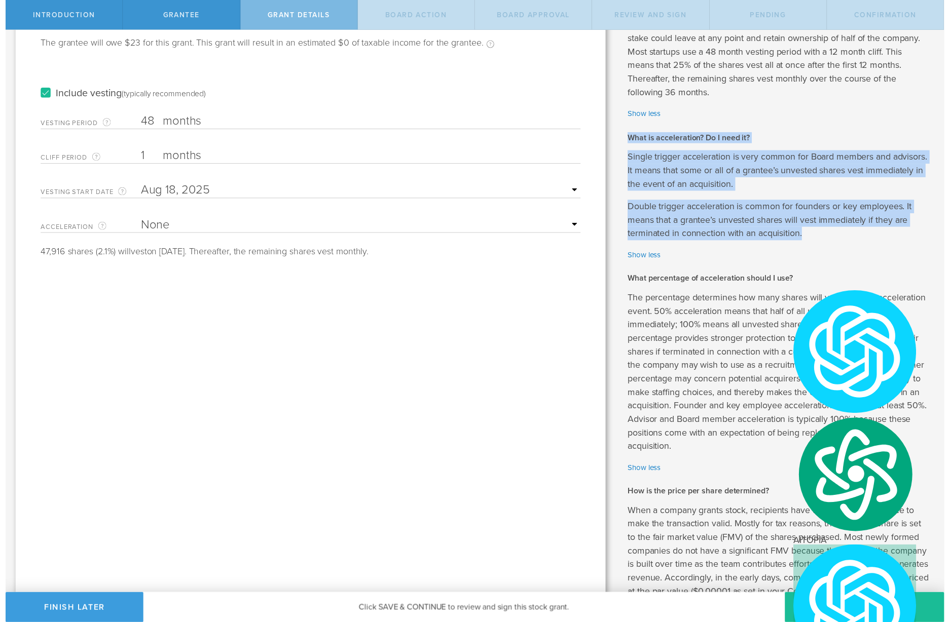
scroll to position [203, 0]
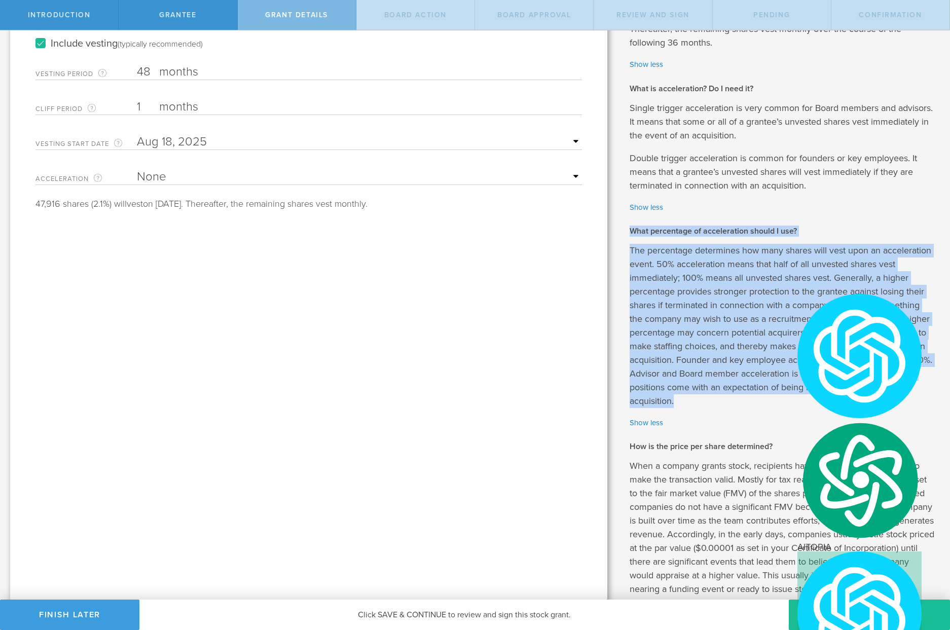
drag, startPoint x: 625, startPoint y: 228, endPoint x: 705, endPoint y: 405, distance: 194.4
click at [705, 405] on div "How many shares should I issue? Your company has 10,000,000 authorized shares —…" at bounding box center [781, 253] width 305 height 807
copy div "What percentage of acceleration should I use? The percentage determines how man…"
click at [803, 397] on p "The percentage determines how many shares will vest upon an acceleration event.…" at bounding box center [781, 326] width 305 height 164
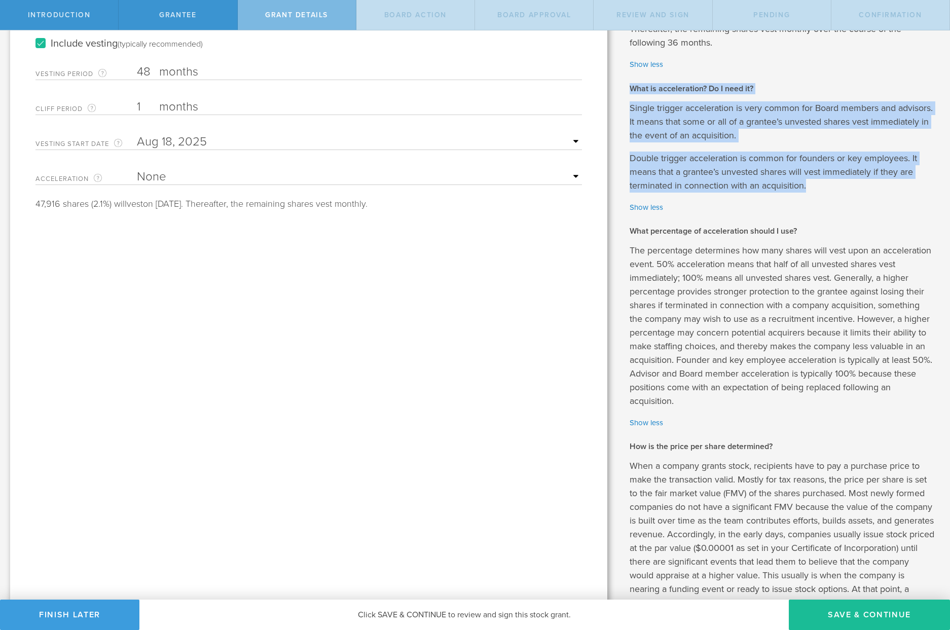
drag, startPoint x: 624, startPoint y: 85, endPoint x: 805, endPoint y: 186, distance: 207.4
click at [805, 186] on div "How many shares should I issue? Your company has 10,000,000 authorized shares —…" at bounding box center [781, 31] width 305 height 362
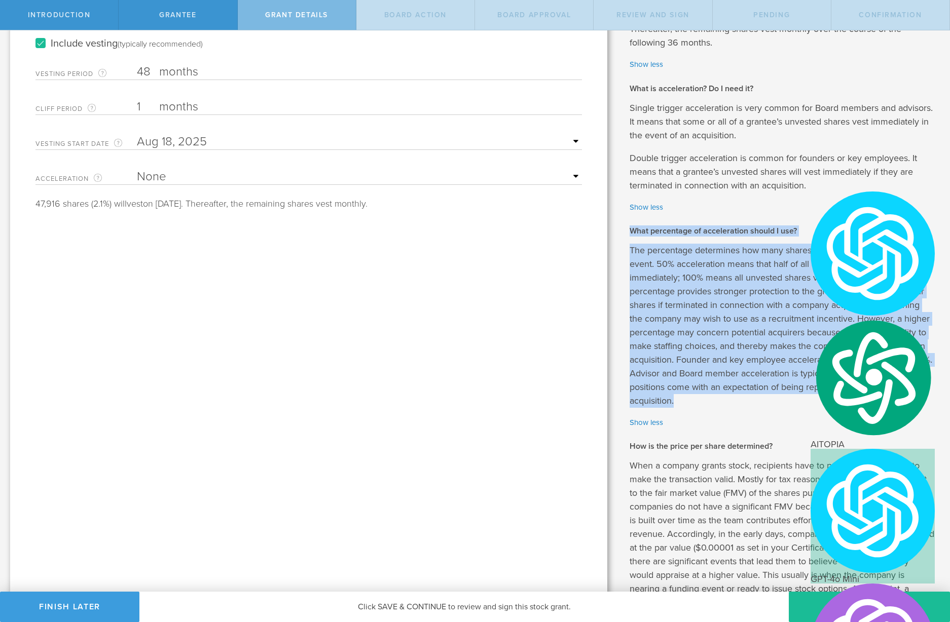
drag, startPoint x: 625, startPoint y: 229, endPoint x: 700, endPoint y: 405, distance: 191.8
click at [700, 405] on div "How many shares should I issue? Your company has 10,000,000 authorized shares —…" at bounding box center [781, 253] width 305 height 807
copy div "What percentage of acceleration should I use? The percentage determines how man…"
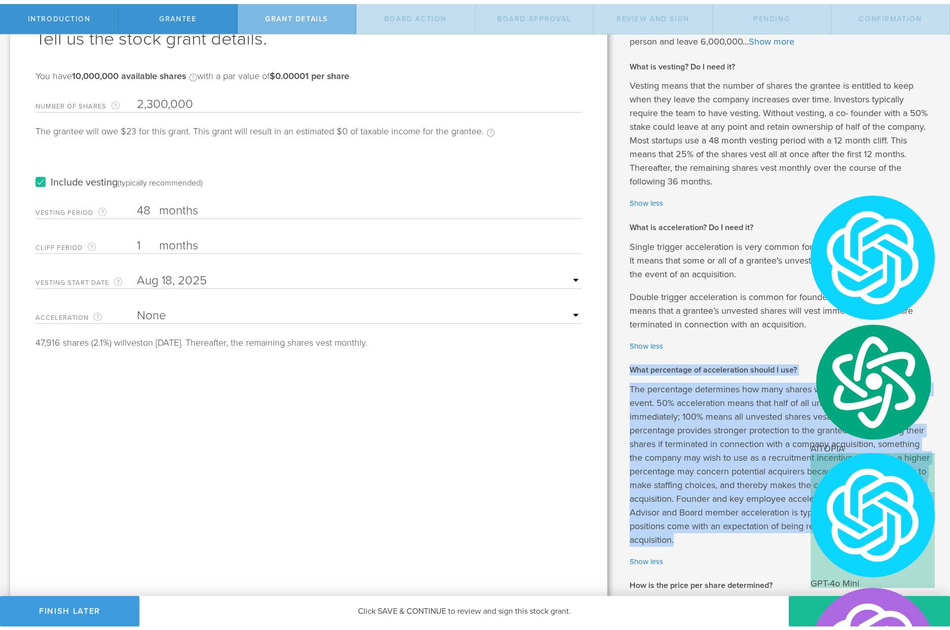
scroll to position [101, 0]
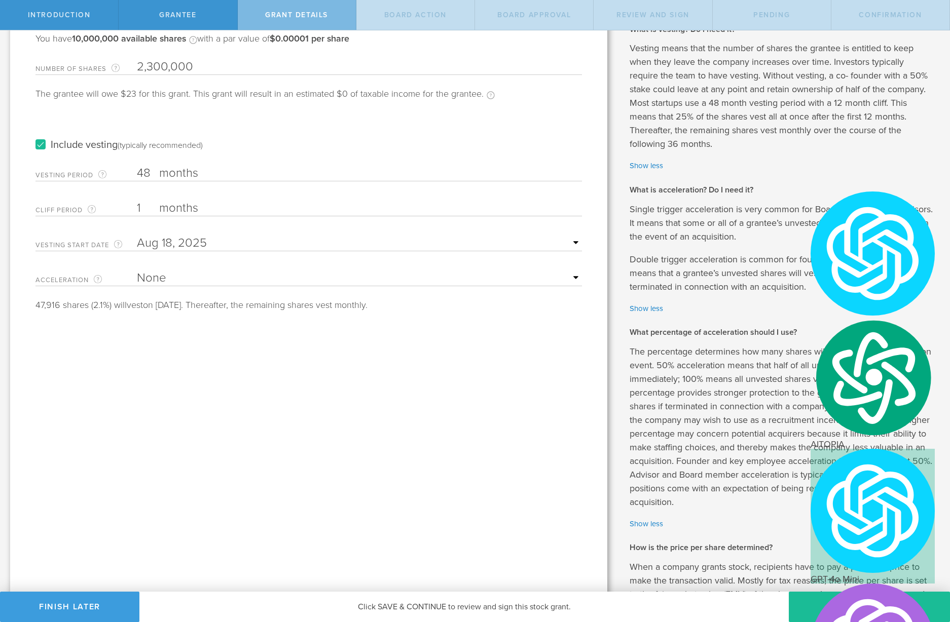
click at [184, 16] on span "Grantee" at bounding box center [177, 15] width 37 height 9
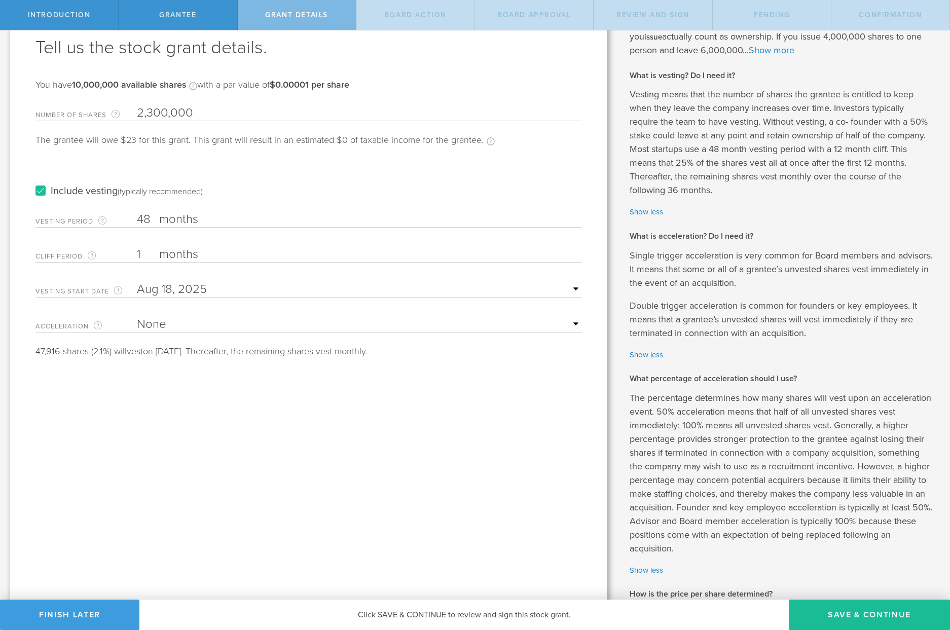
scroll to position [0, 0]
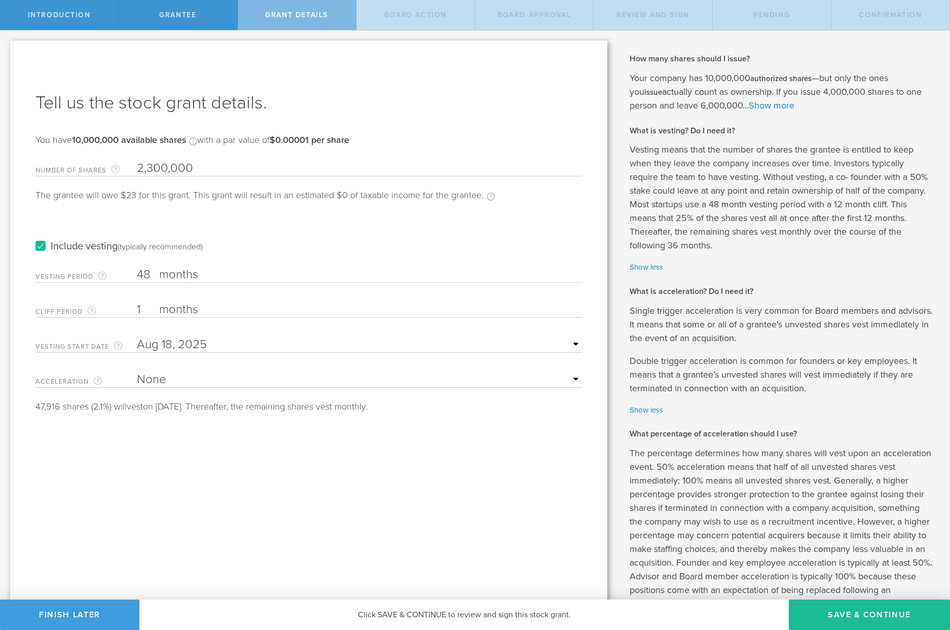
click at [39, 244] on label "Include vesting (typically recommended)" at bounding box center [118, 246] width 167 height 11
click at [0, 0] on input "Include vesting (typically recommended)" at bounding box center [0, 0] width 0 height 0
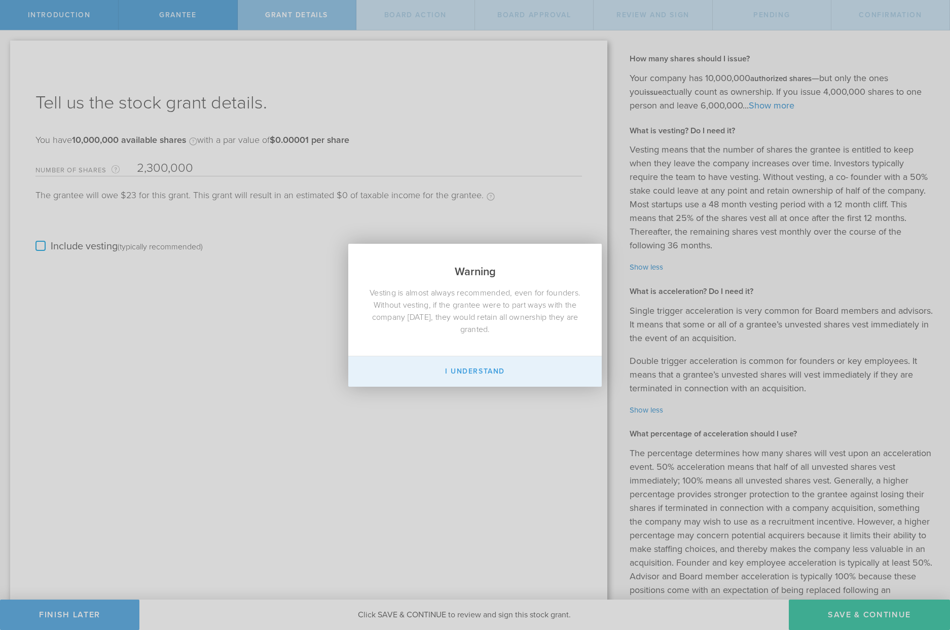
click at [474, 369] on button "I Understand" at bounding box center [474, 371] width 253 height 30
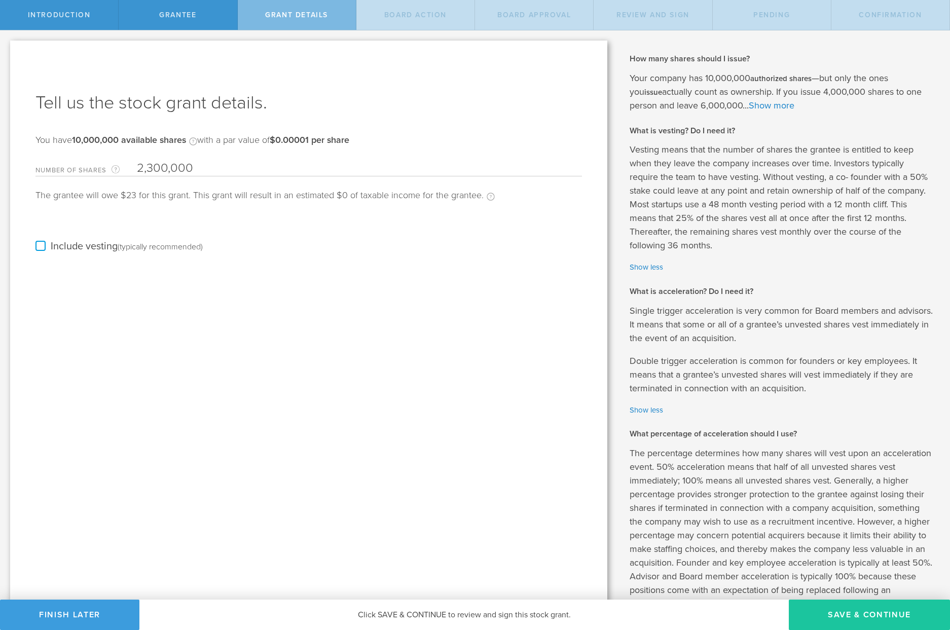
click at [856, 461] on button "Save & Continue" at bounding box center [869, 615] width 161 height 30
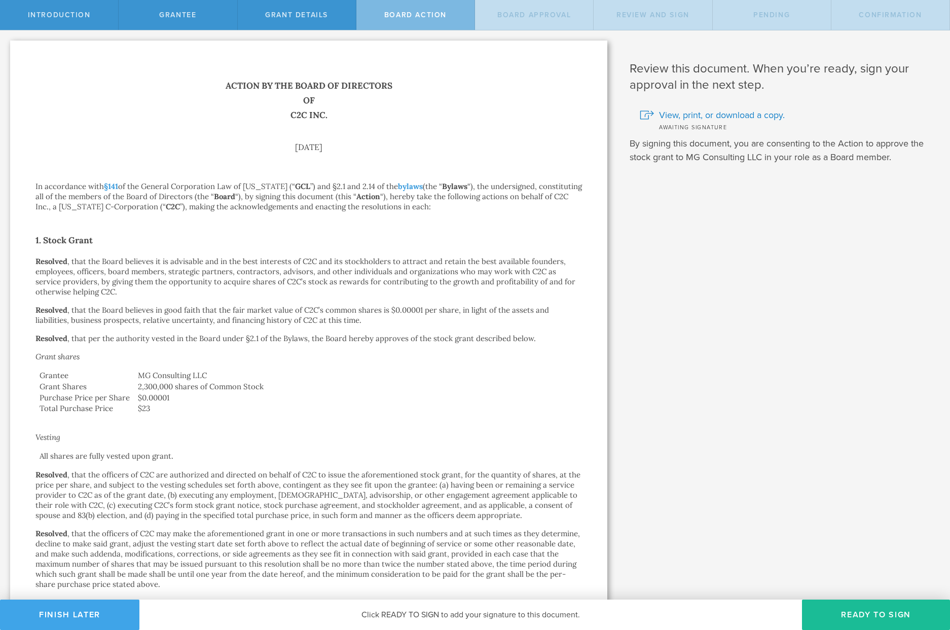
click at [92, 461] on button "Finish Later" at bounding box center [69, 615] width 139 height 30
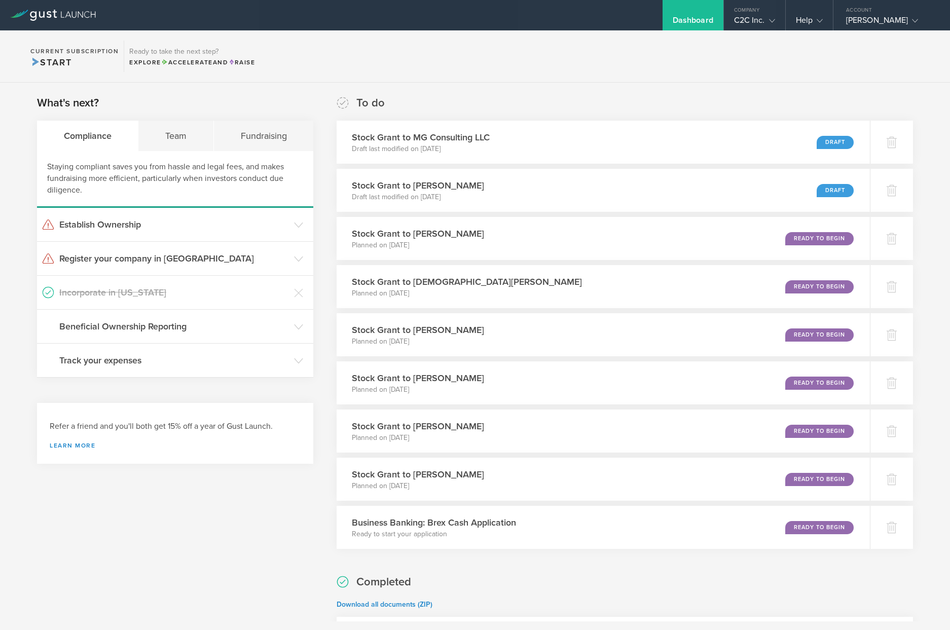
click at [191, 551] on div "What's next? Compliance Team Fundraising Staying compliant saves you from hassl…" at bounding box center [175, 451] width 276 height 712
click at [831, 139] on div "Draft" at bounding box center [839, 142] width 38 height 14
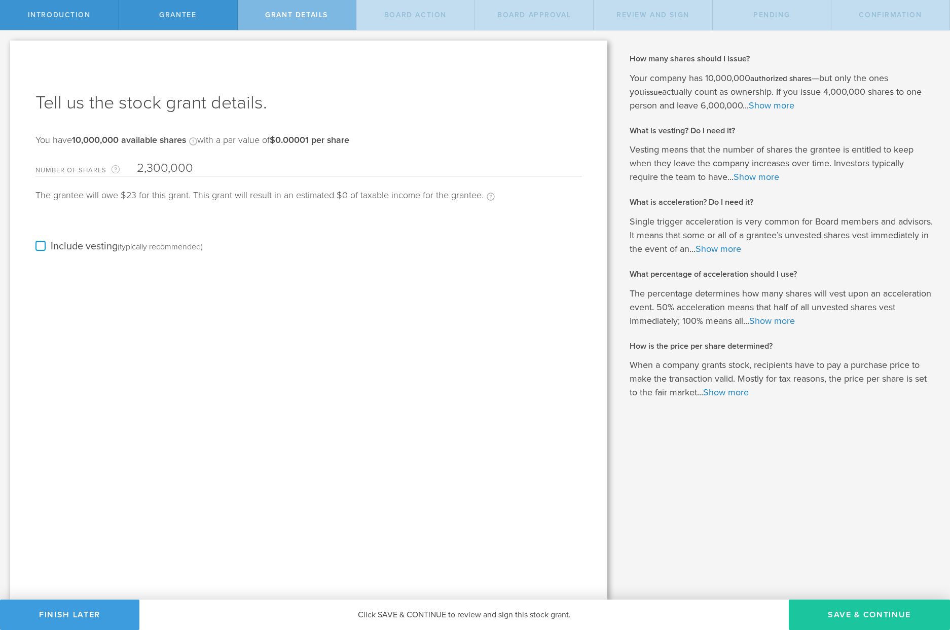
click at [849, 612] on button "Save & Continue" at bounding box center [869, 615] width 161 height 30
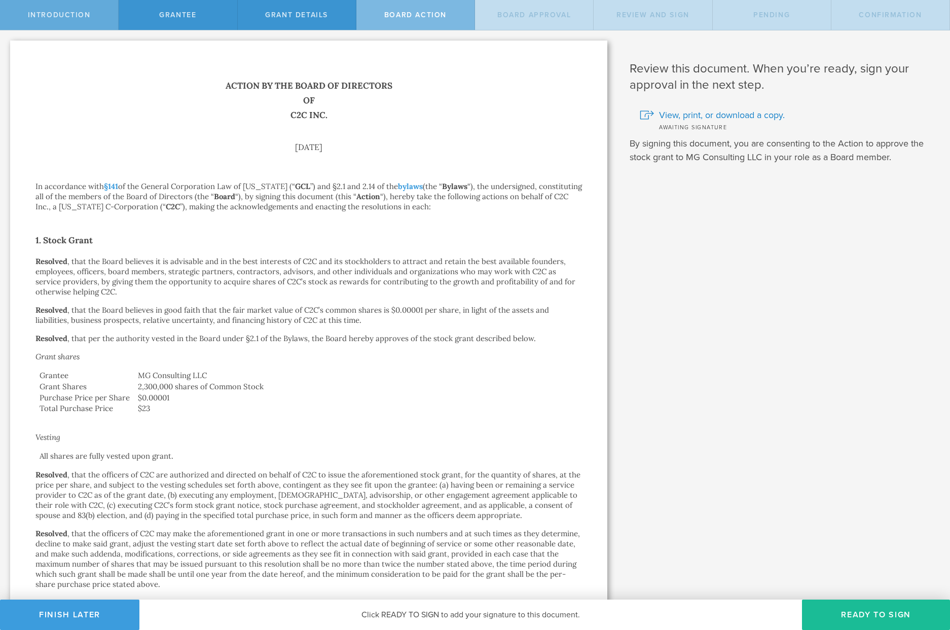
click at [70, 10] on div "Introduction" at bounding box center [59, 15] width 119 height 30
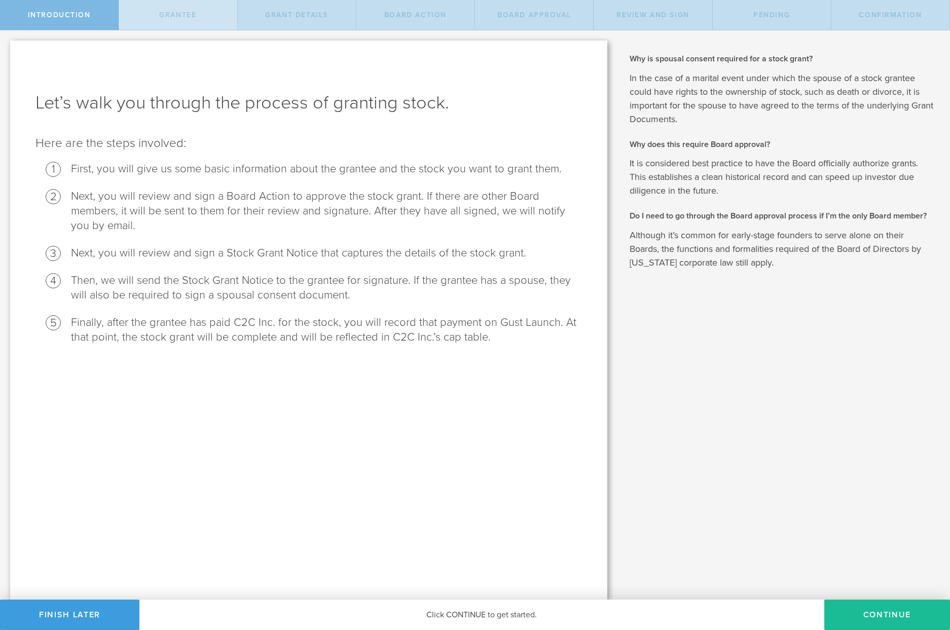
click at [211, 14] on div "Grantee" at bounding box center [178, 15] width 119 height 30
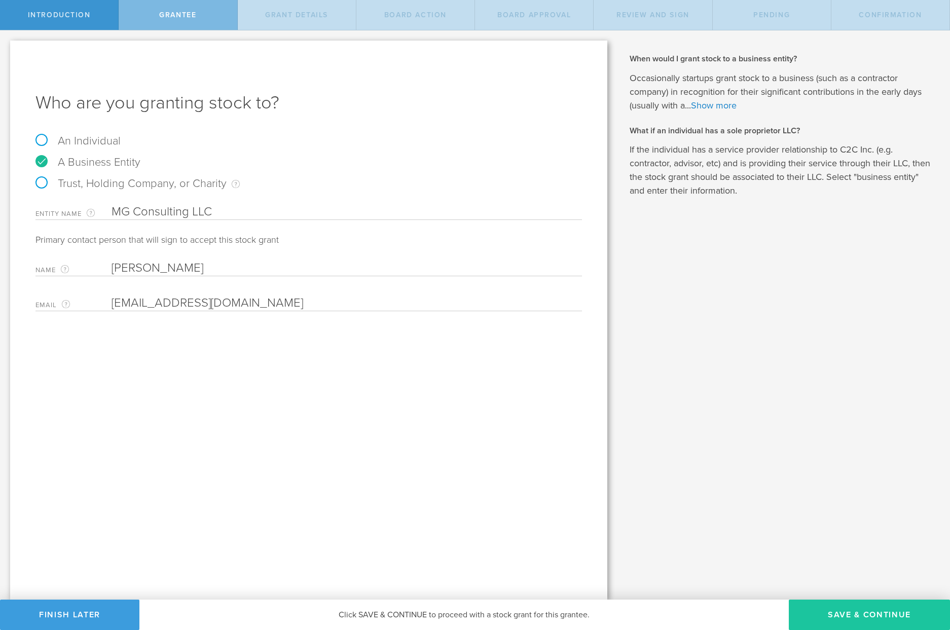
click at [859, 615] on button "Save & Continue" at bounding box center [869, 615] width 161 height 30
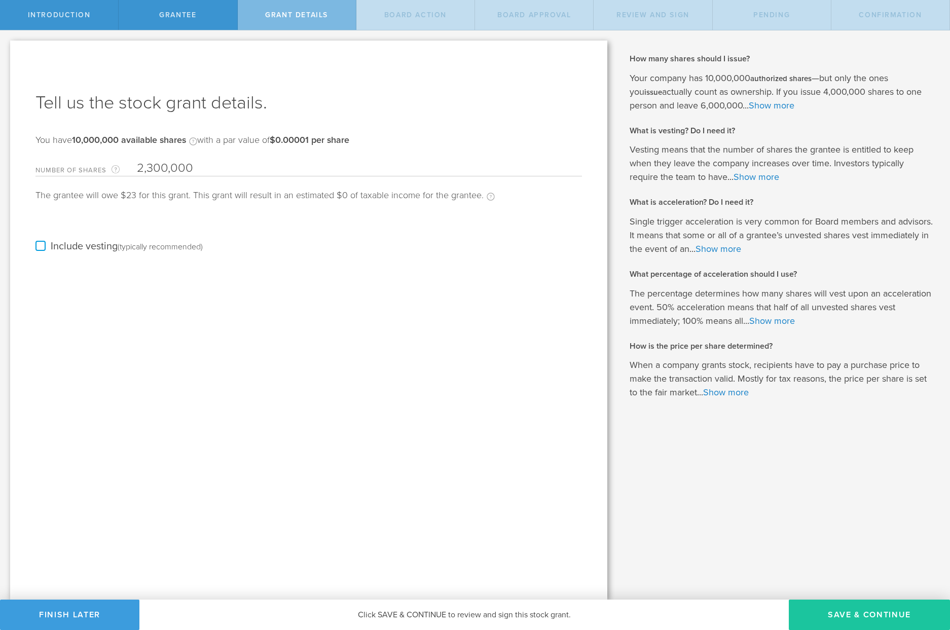
click at [846, 612] on button "Save & Continue" at bounding box center [869, 615] width 161 height 30
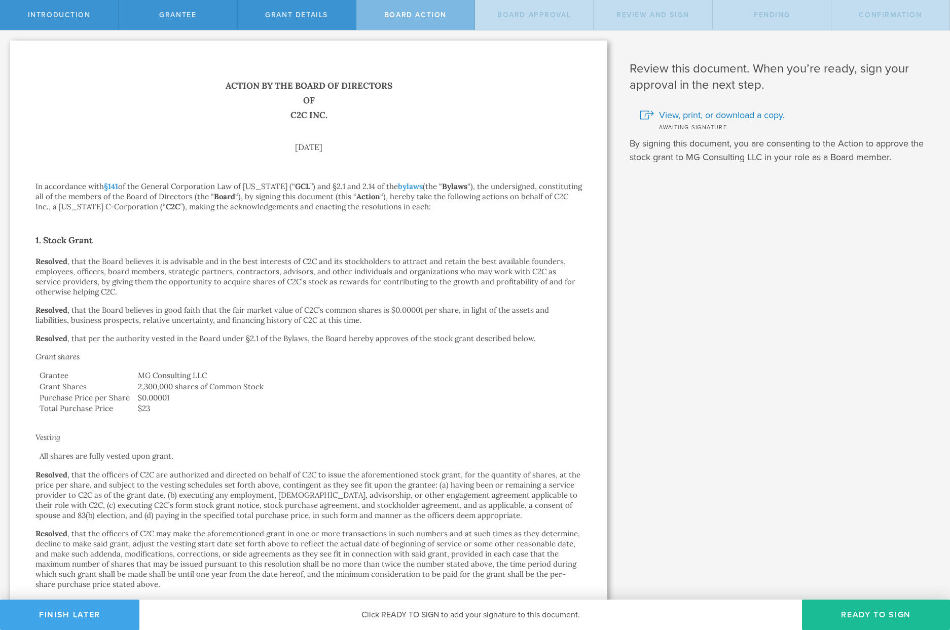
click at [97, 612] on button "Finish Later" at bounding box center [69, 615] width 139 height 30
